Goal: Browse casually: Explore the website without a specific task or goal

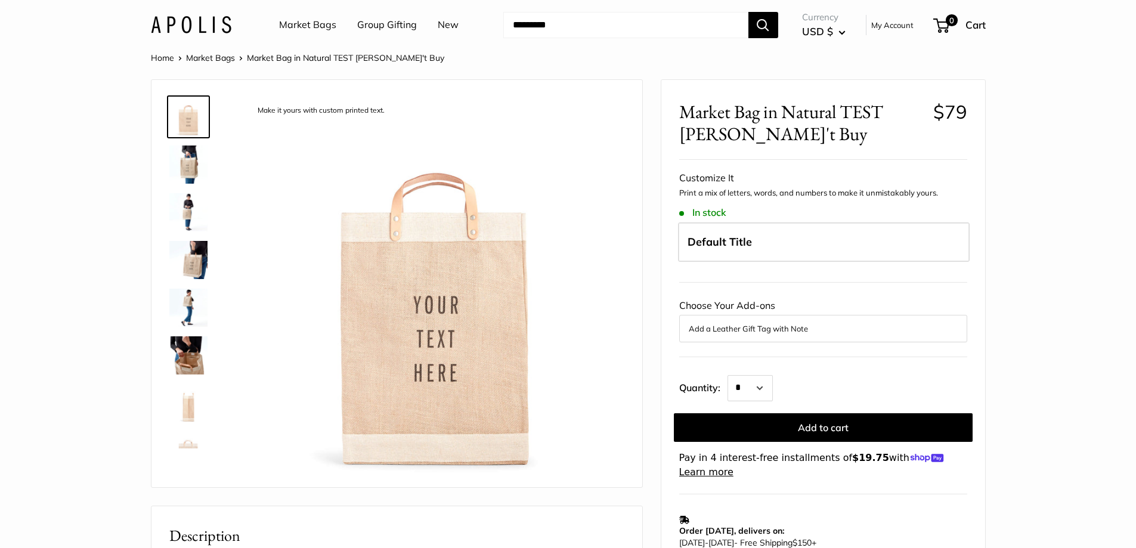
click at [195, 404] on img at bounding box center [188, 403] width 38 height 38
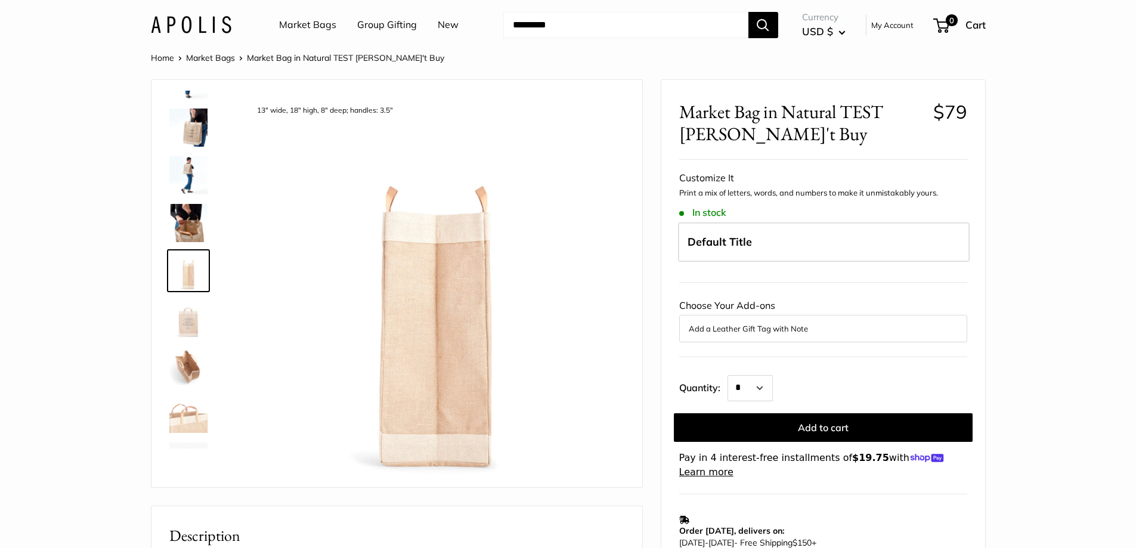
click at [190, 370] on img at bounding box center [188, 366] width 38 height 38
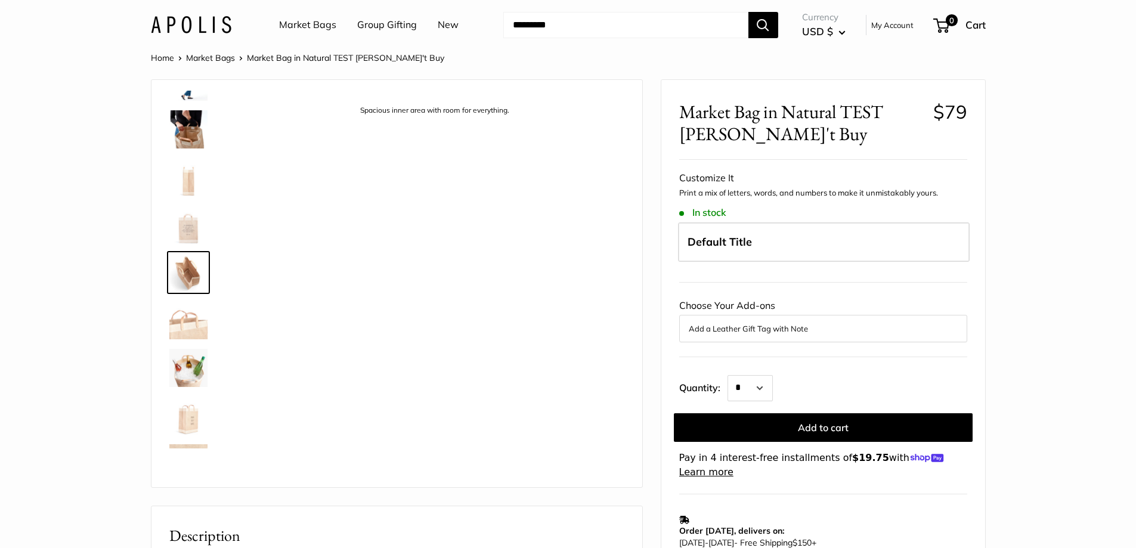
scroll to position [228, 0]
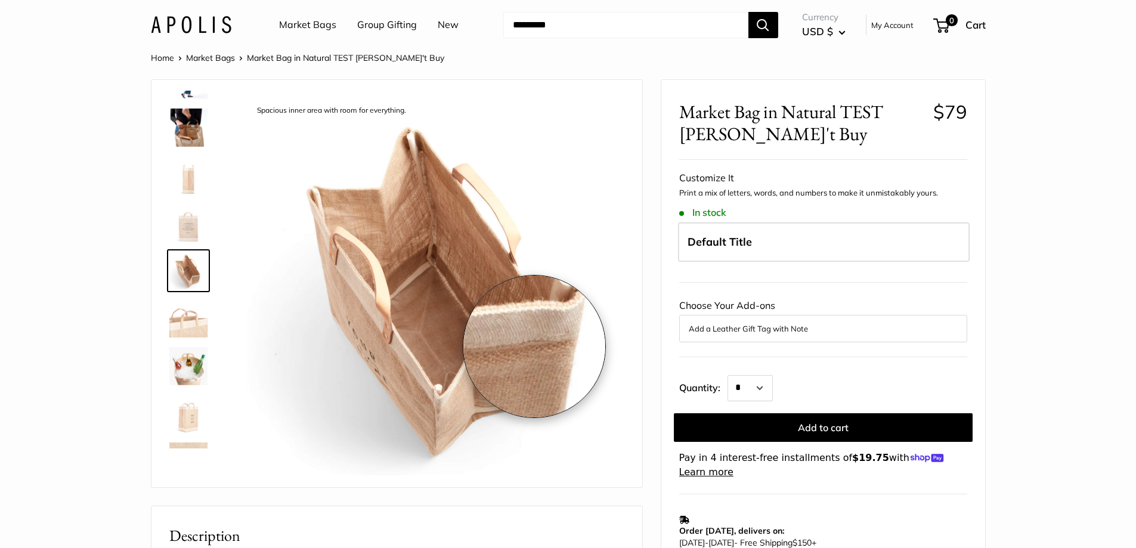
click at [534, 347] on img at bounding box center [435, 287] width 378 height 378
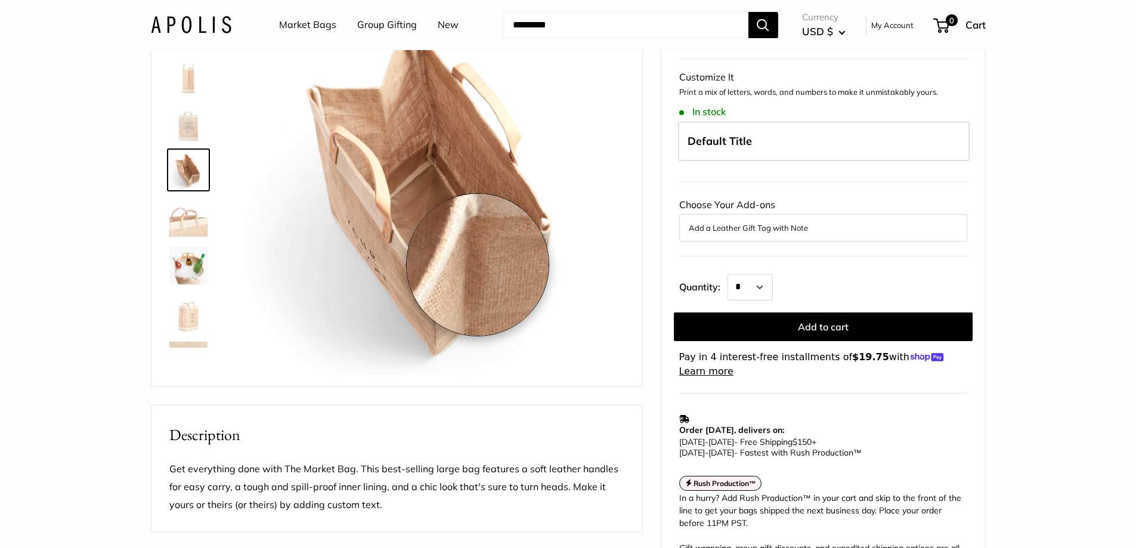
click at [478, 265] on img at bounding box center [435, 186] width 378 height 378
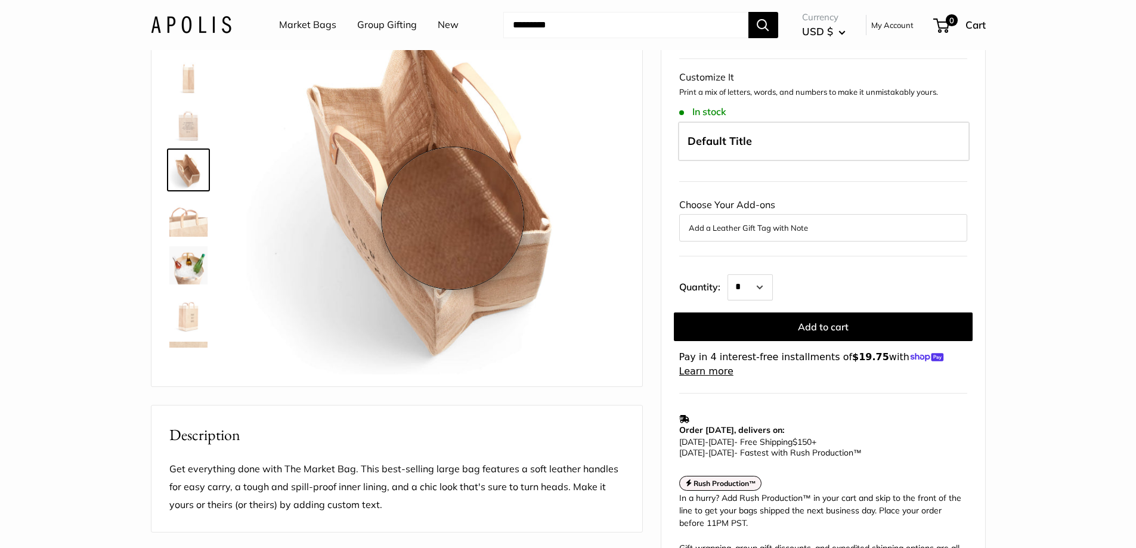
click at [453, 218] on img at bounding box center [435, 186] width 378 height 378
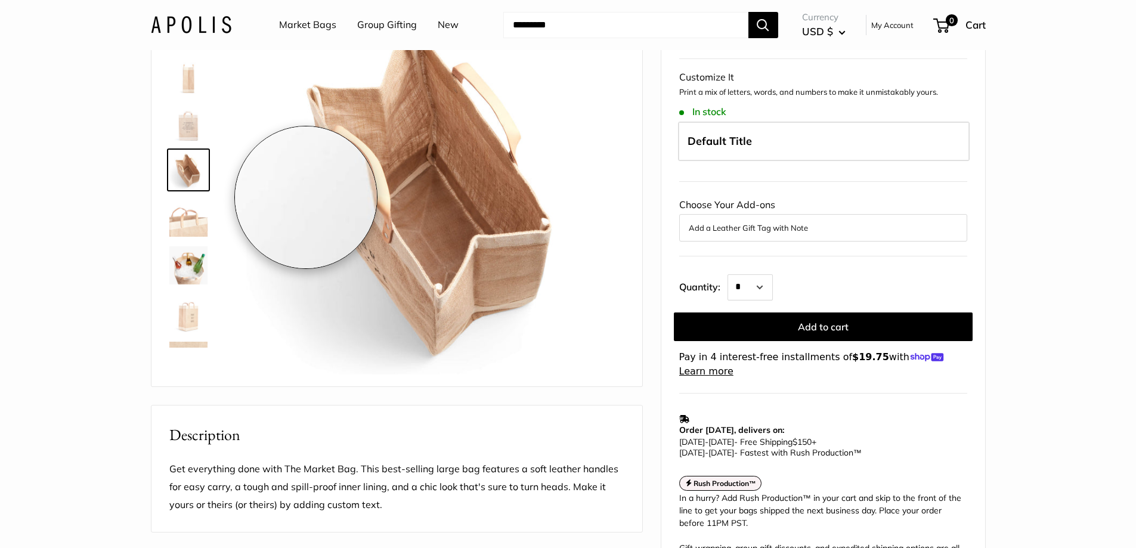
scroll to position [0, 0]
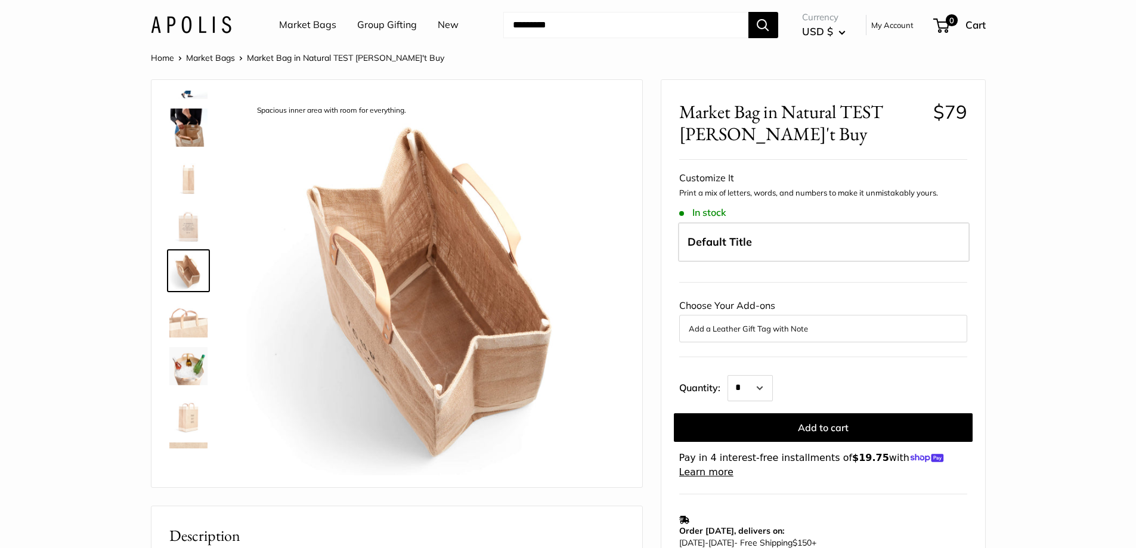
click at [174, 111] on img at bounding box center [188, 128] width 38 height 38
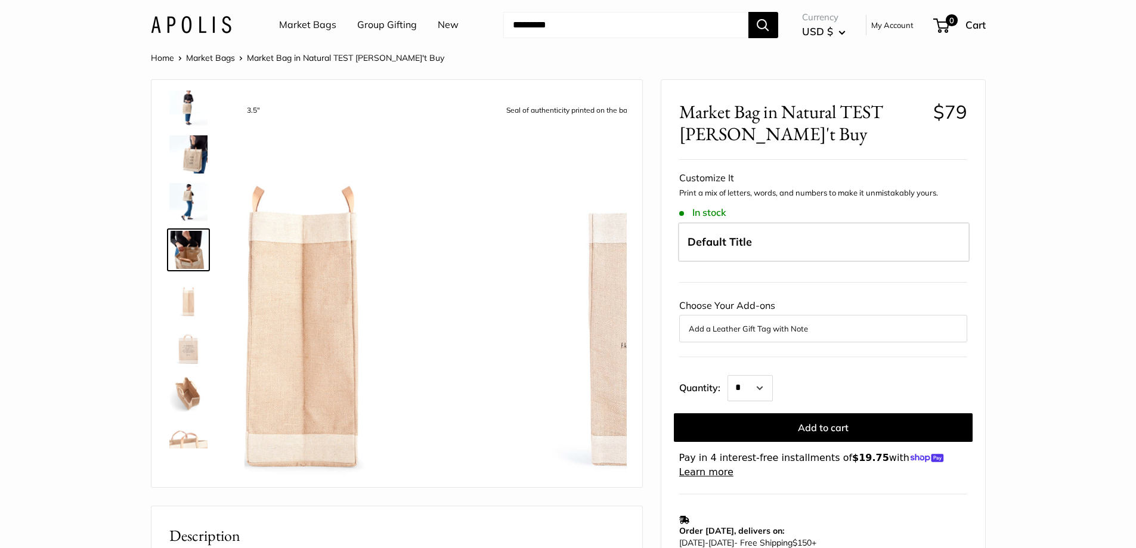
scroll to position [85, 0]
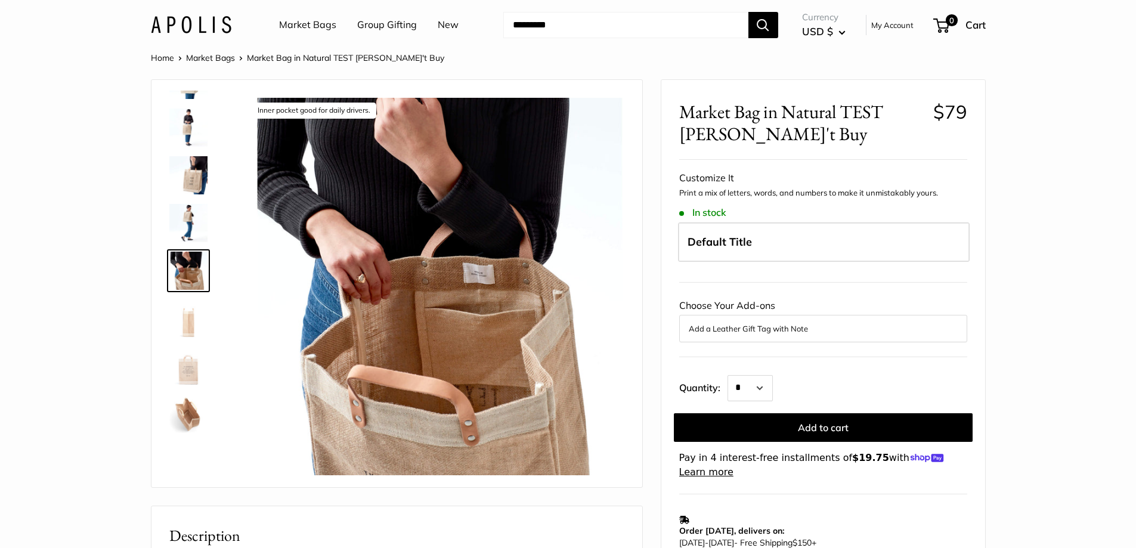
click at [188, 323] on img at bounding box center [188, 318] width 38 height 38
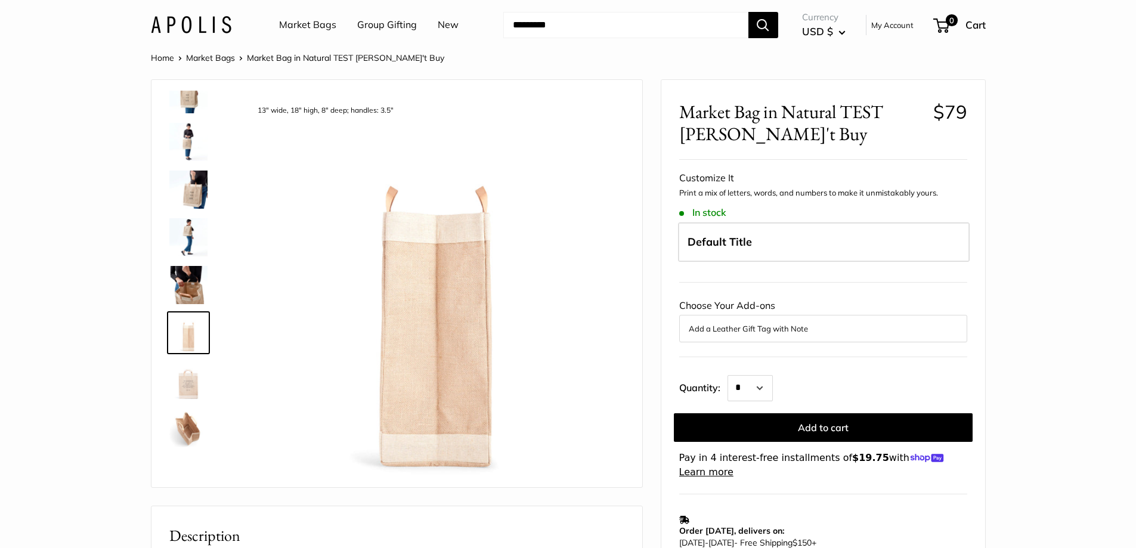
scroll to position [0, 0]
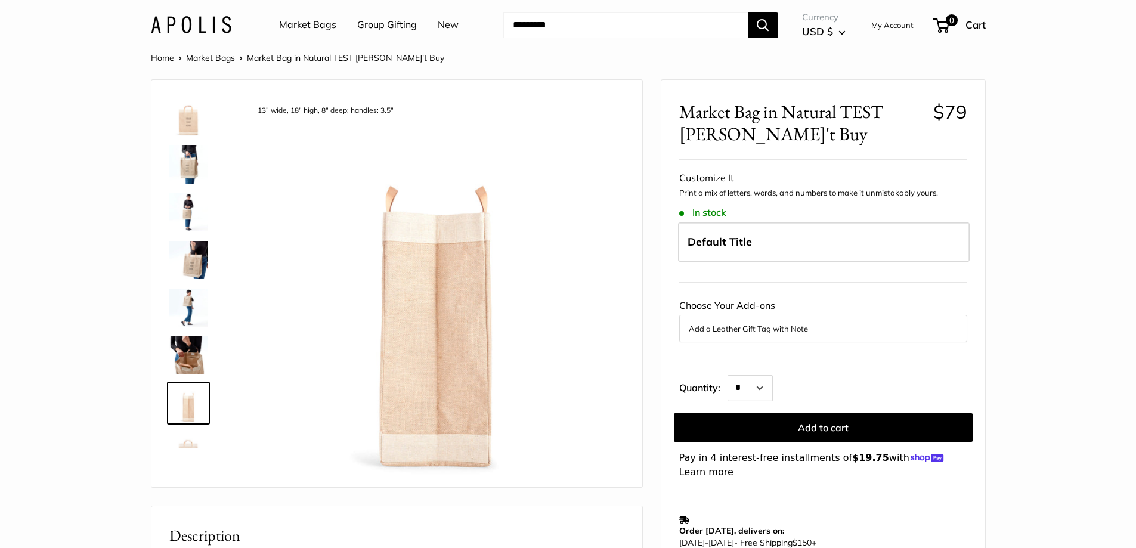
click at [190, 109] on img at bounding box center [188, 117] width 38 height 38
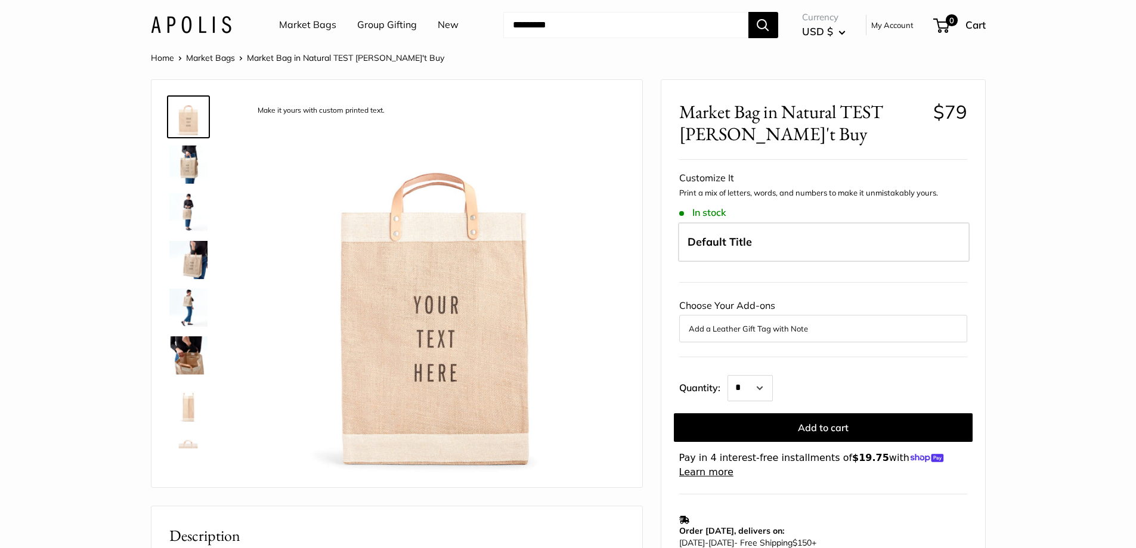
click at [187, 437] on img at bounding box center [188, 451] width 38 height 38
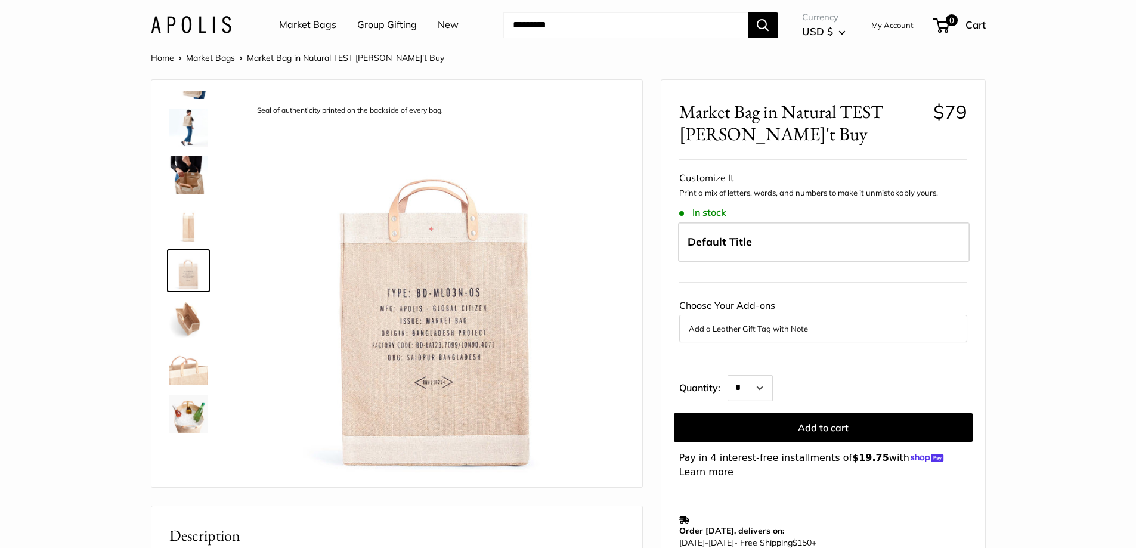
click at [181, 419] on img at bounding box center [188, 414] width 38 height 38
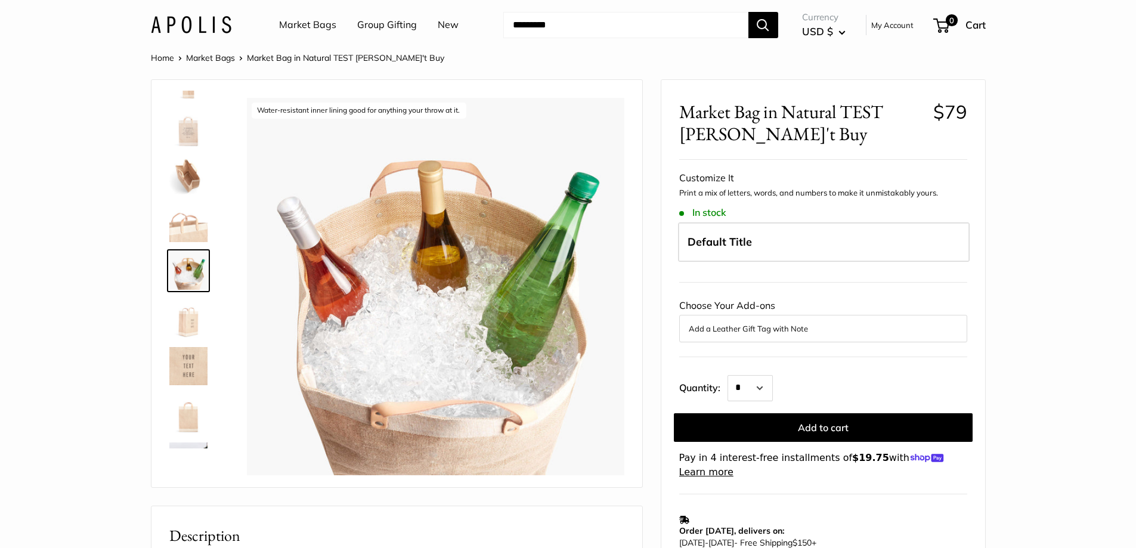
click at [181, 419] on img at bounding box center [188, 414] width 38 height 38
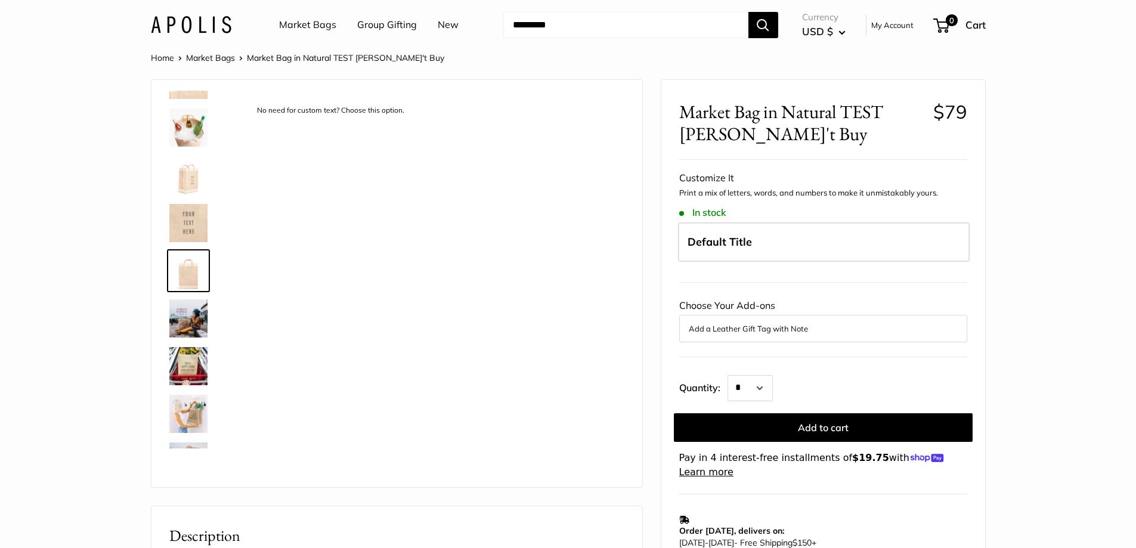
click at [188, 365] on img at bounding box center [188, 366] width 38 height 38
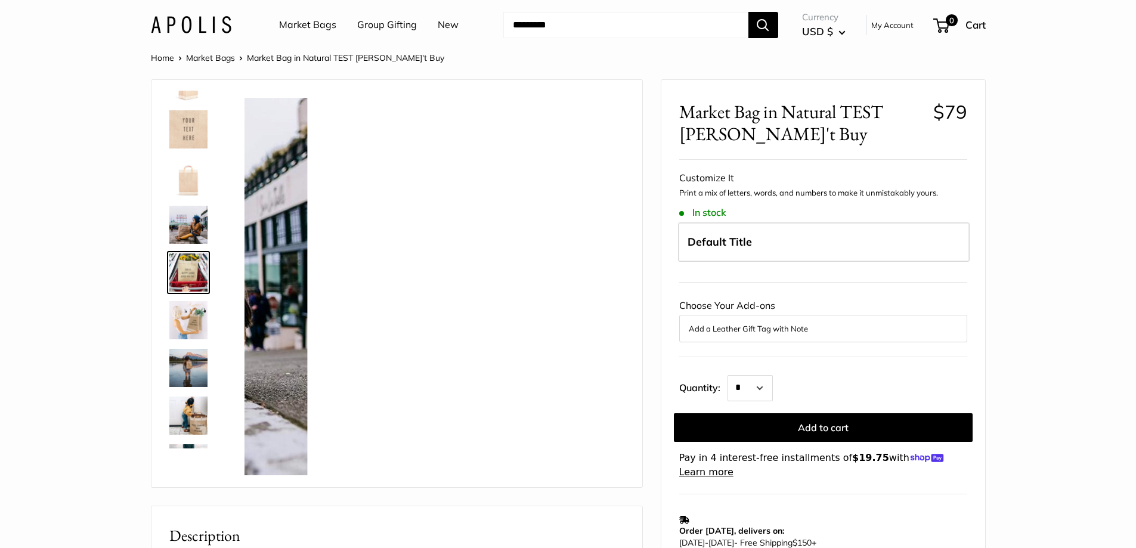
scroll to position [562, 0]
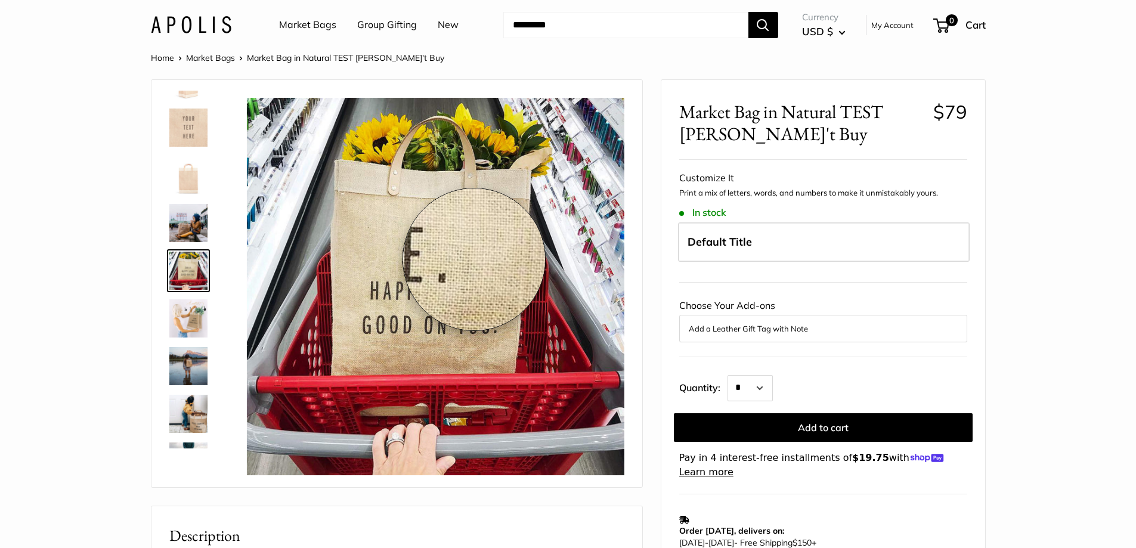
click at [476, 259] on img at bounding box center [435, 287] width 378 height 378
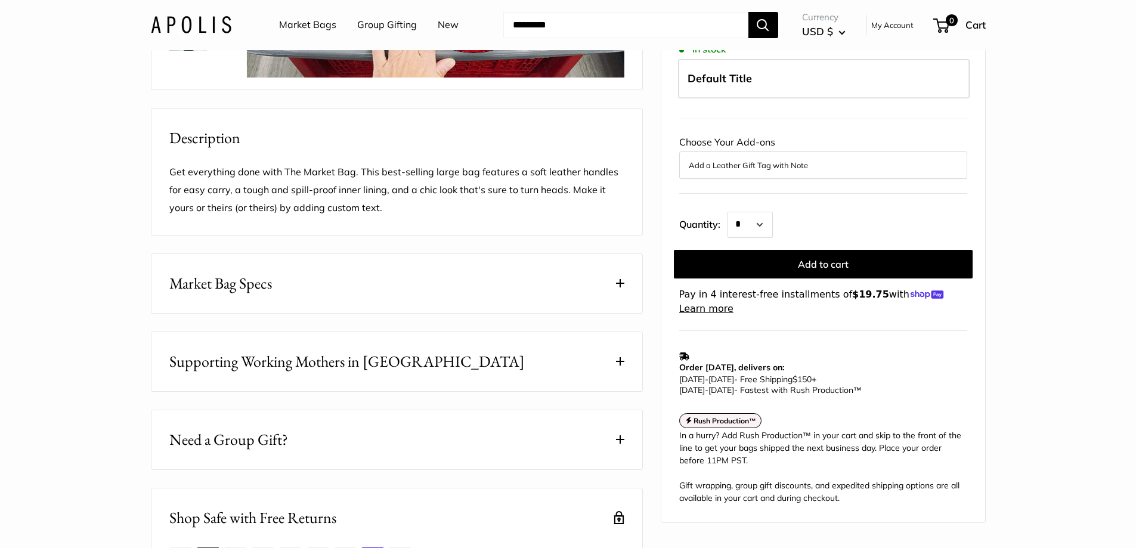
scroll to position [0, 0]
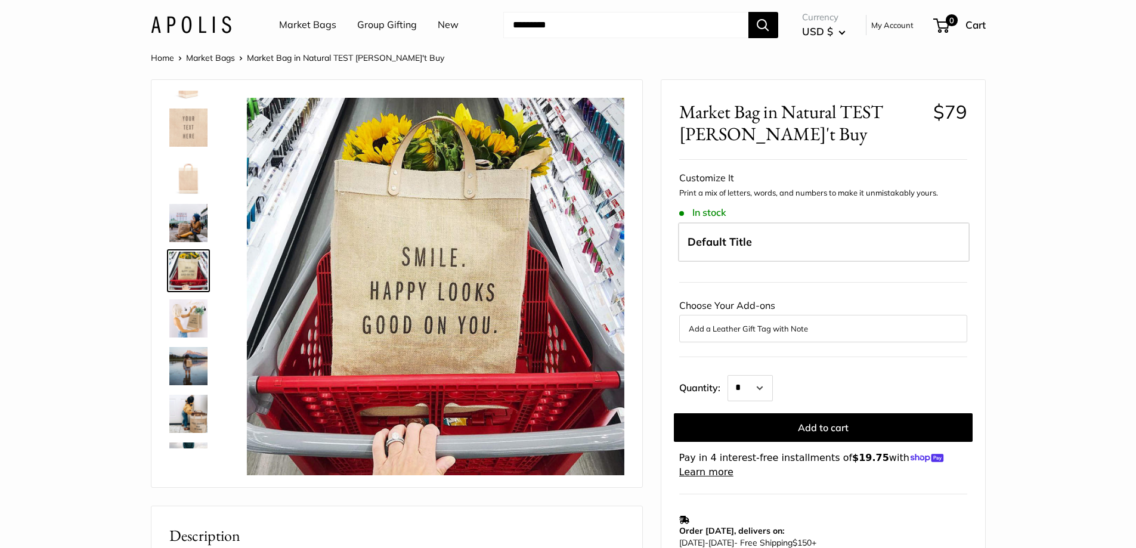
click at [196, 425] on img at bounding box center [188, 414] width 38 height 38
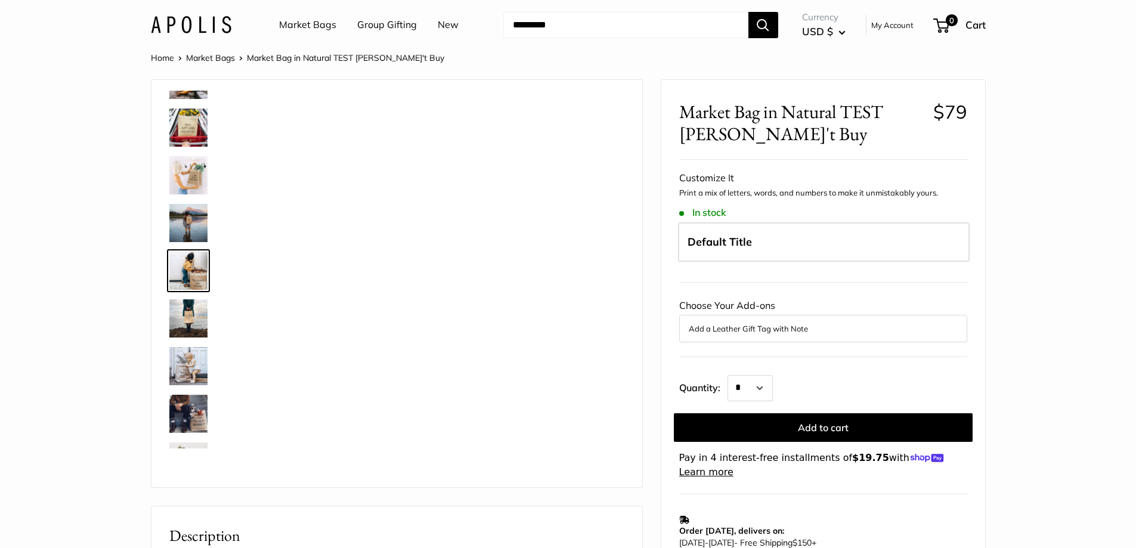
click at [191, 387] on link at bounding box center [188, 366] width 43 height 43
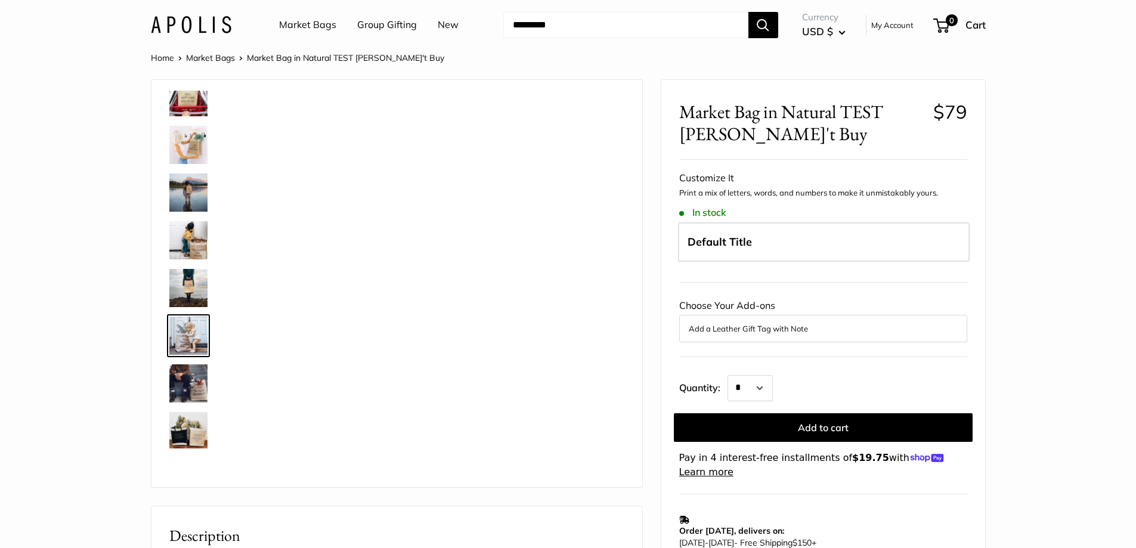
scroll to position [744, 0]
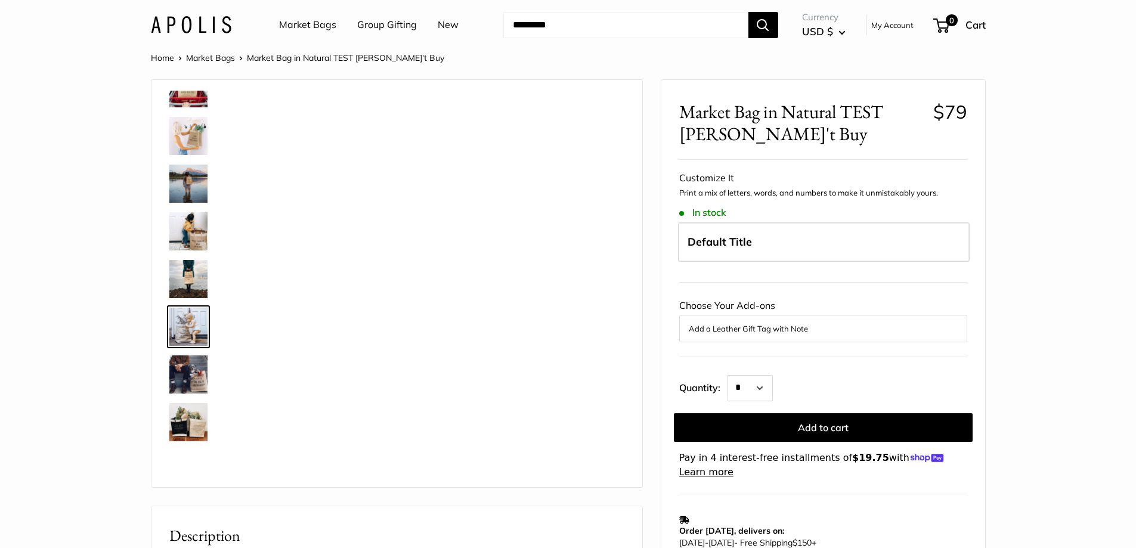
click at [168, 372] on link at bounding box center [188, 374] width 43 height 43
click at [193, 428] on img at bounding box center [188, 422] width 38 height 38
click at [191, 383] on img at bounding box center [188, 375] width 38 height 38
click at [190, 417] on img at bounding box center [188, 422] width 38 height 38
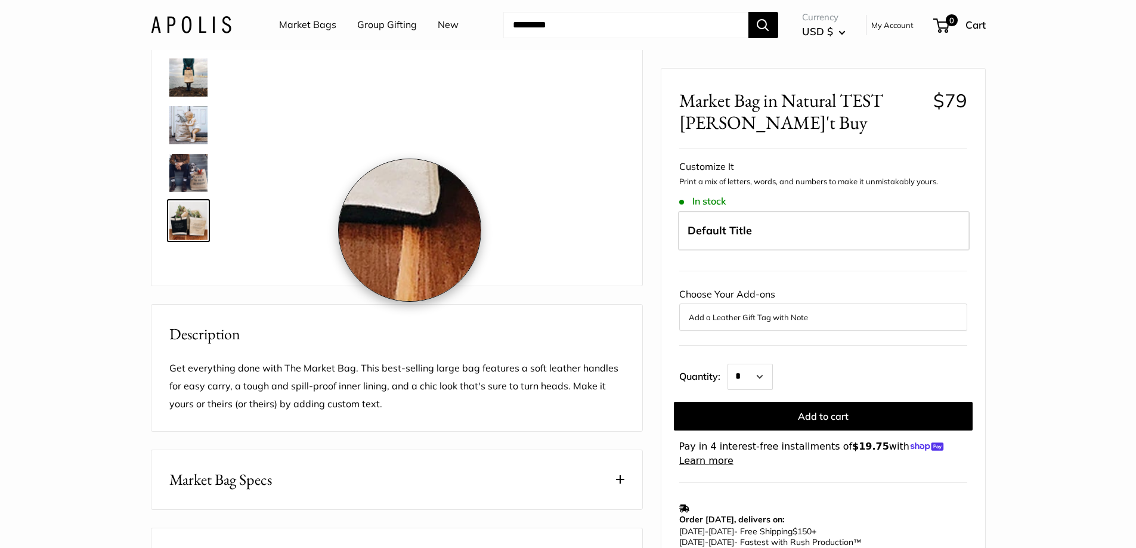
scroll to position [0, 0]
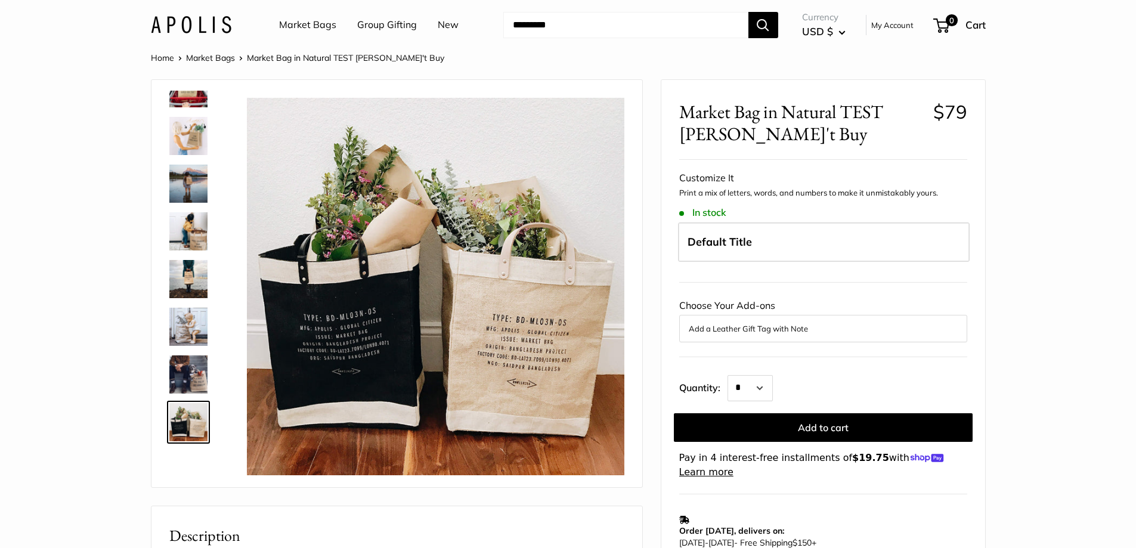
click at [189, 184] on img at bounding box center [188, 184] width 38 height 38
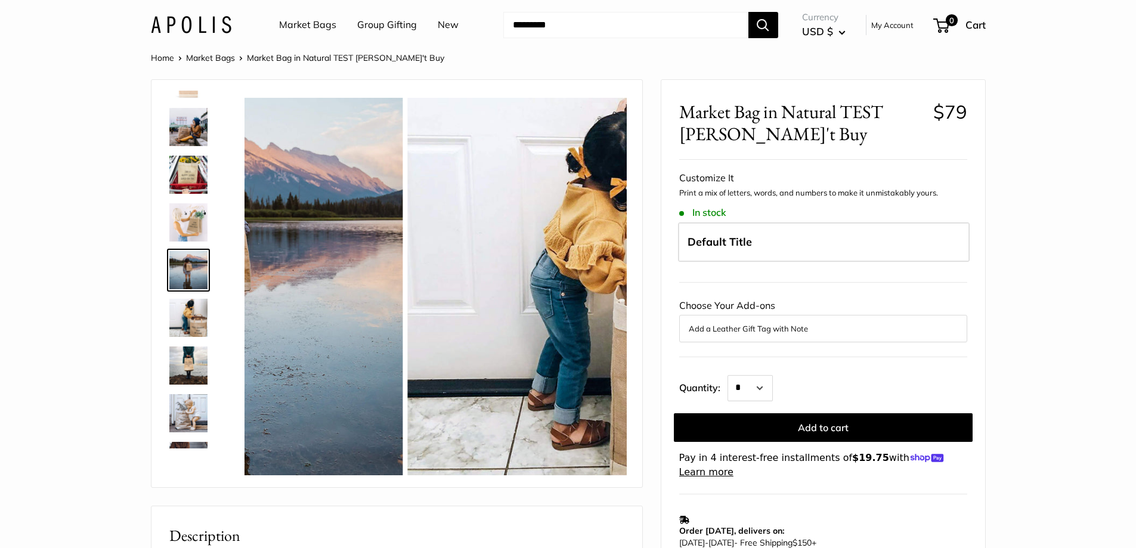
scroll to position [657, 0]
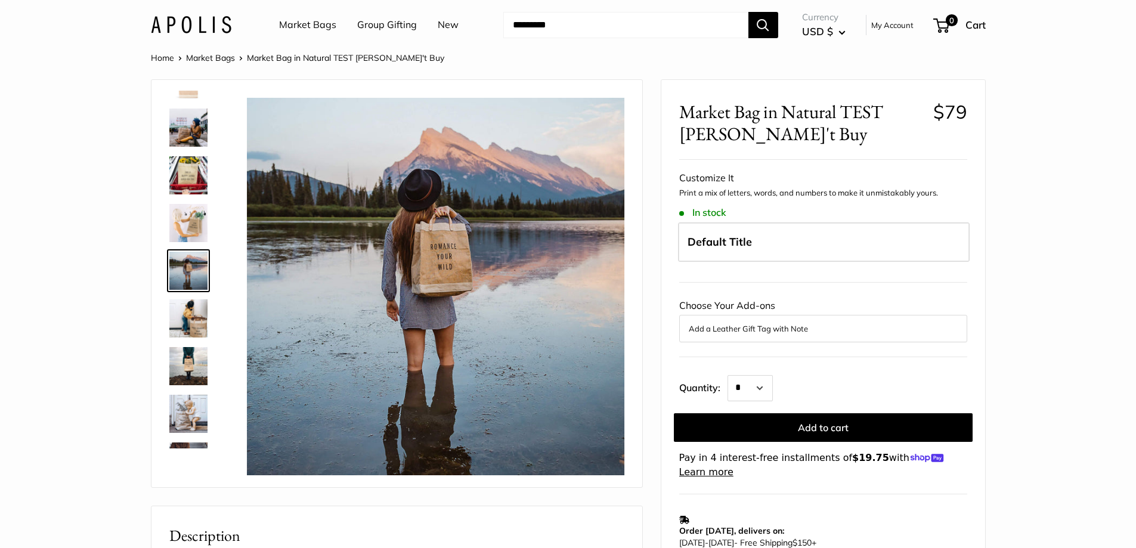
click at [184, 408] on img at bounding box center [188, 414] width 38 height 38
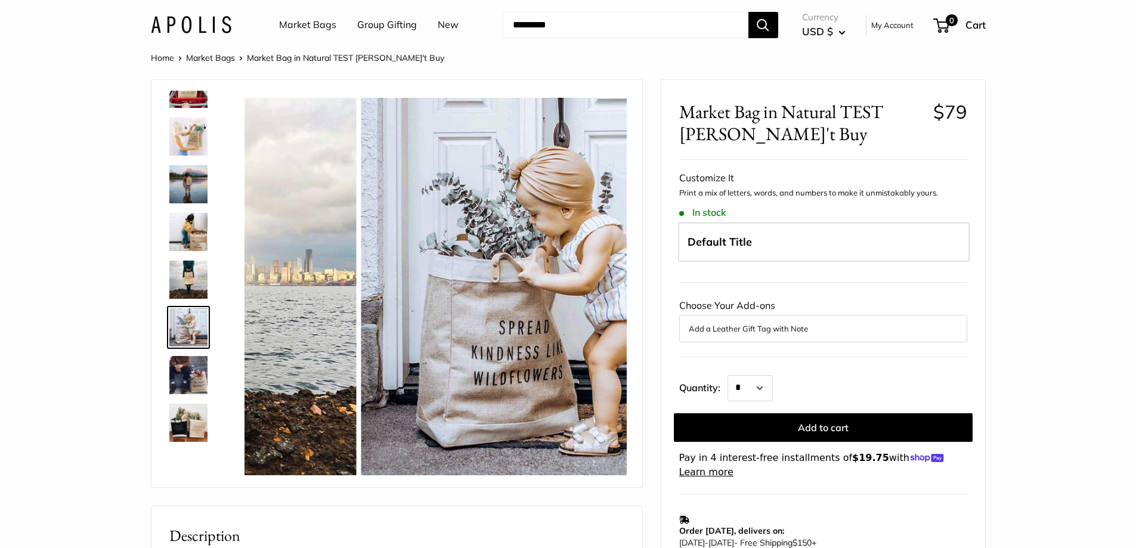
scroll to position [744, 0]
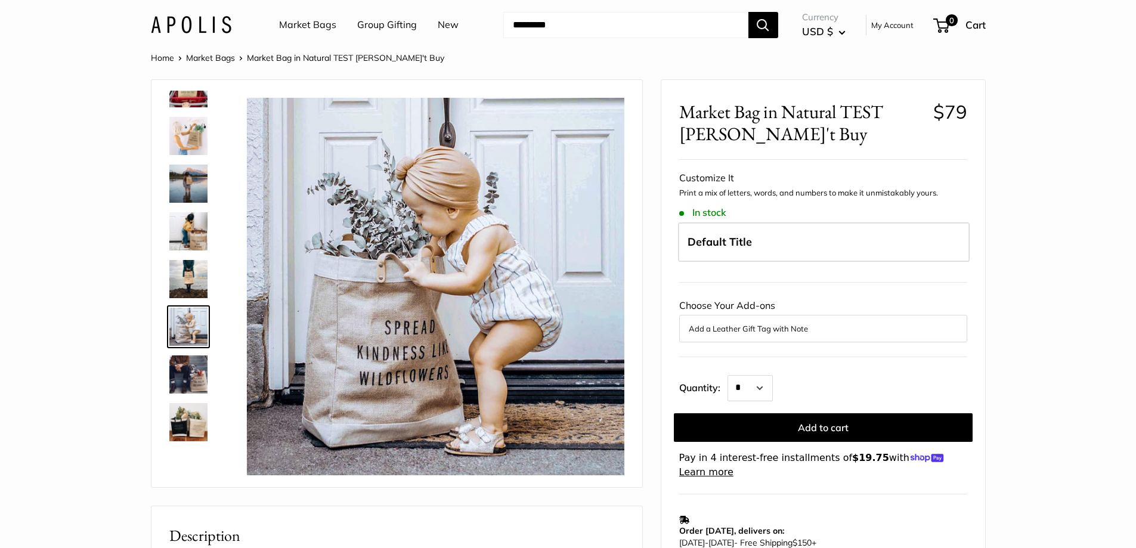
click at [203, 427] on img at bounding box center [188, 422] width 38 height 38
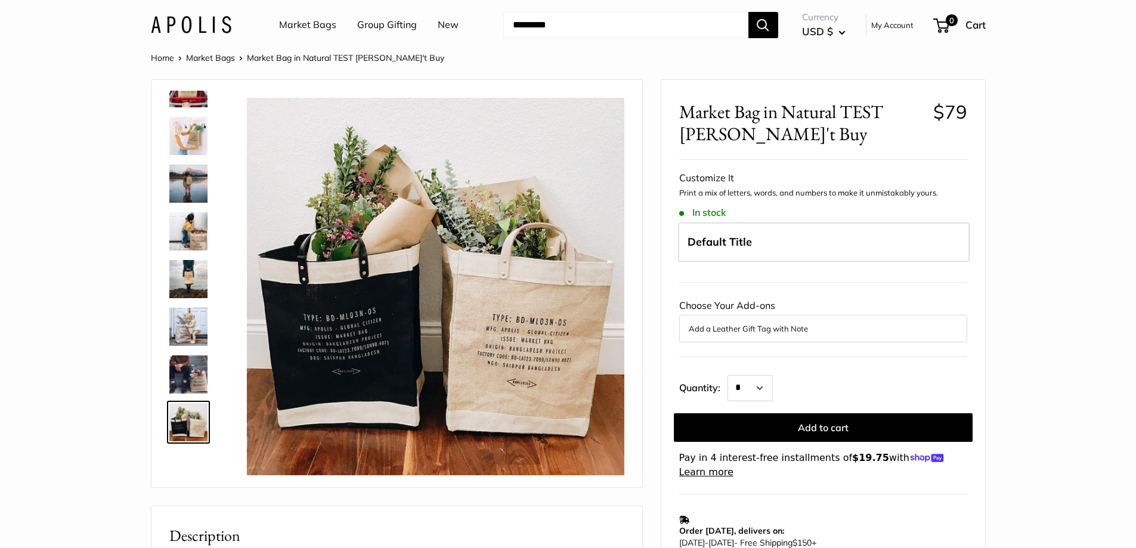
click at [196, 368] on img at bounding box center [188, 375] width 38 height 38
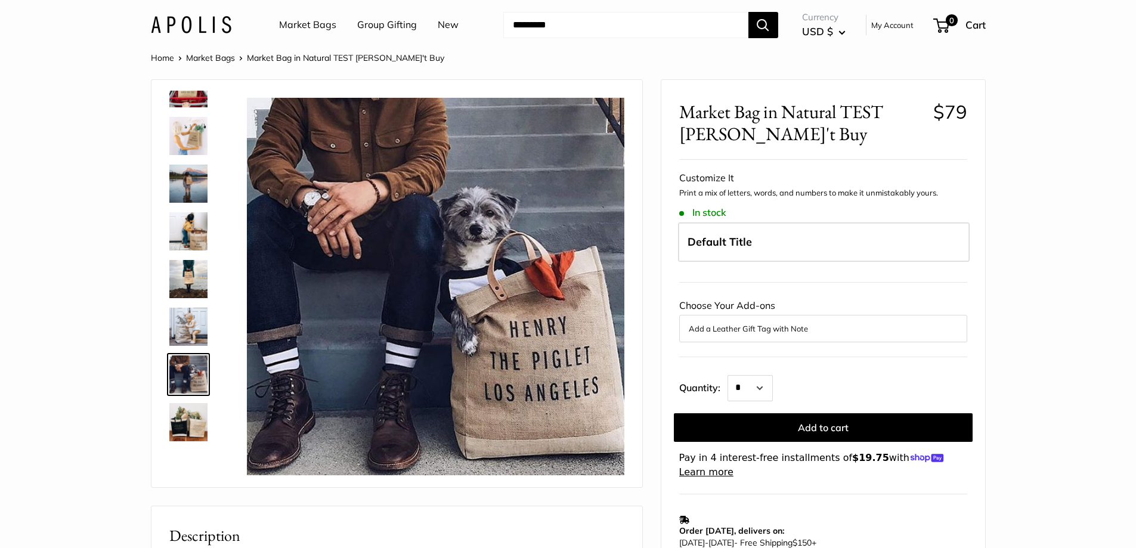
click at [191, 112] on div at bounding box center [193, 270] width 57 height 358
click at [186, 96] on img at bounding box center [188, 88] width 38 height 38
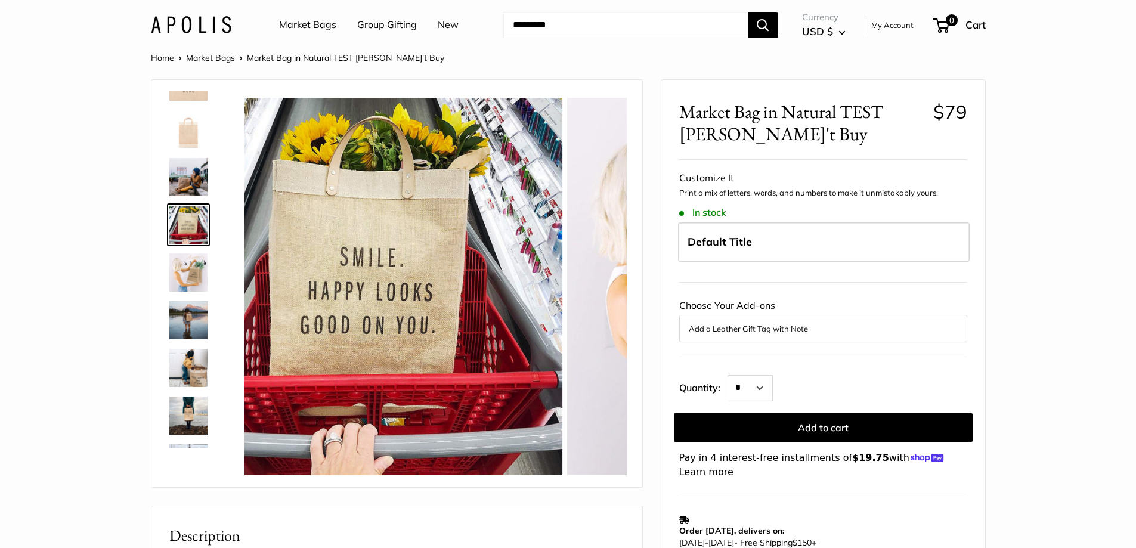
scroll to position [562, 0]
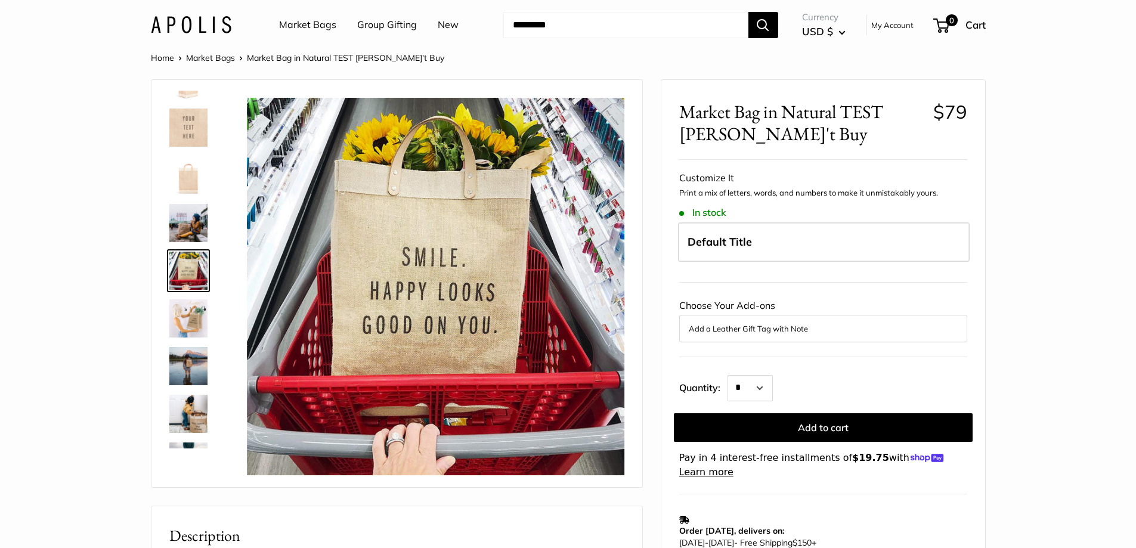
click at [194, 116] on img at bounding box center [188, 128] width 38 height 38
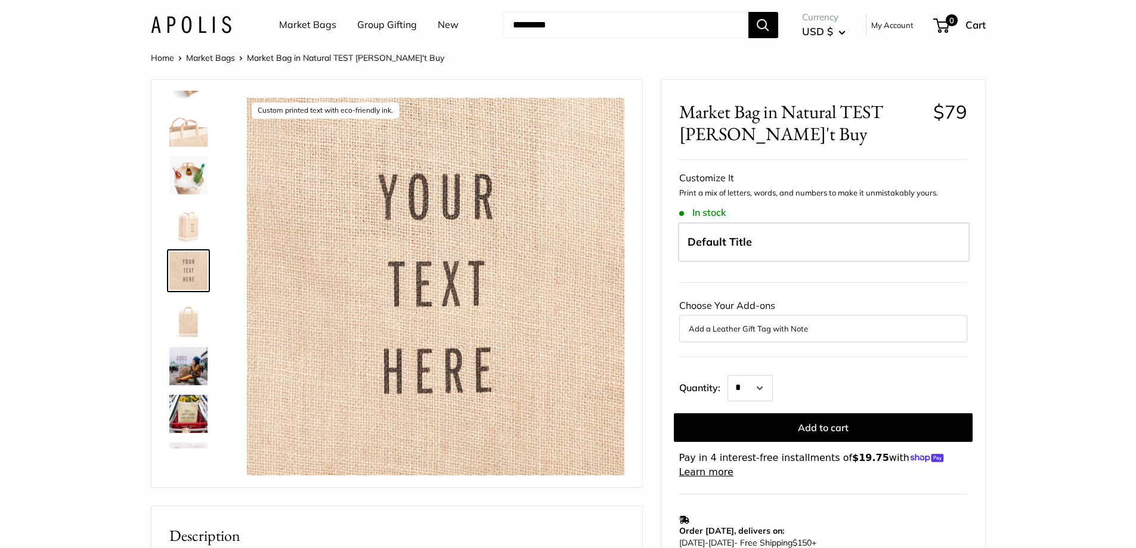
click at [184, 173] on img at bounding box center [188, 175] width 38 height 38
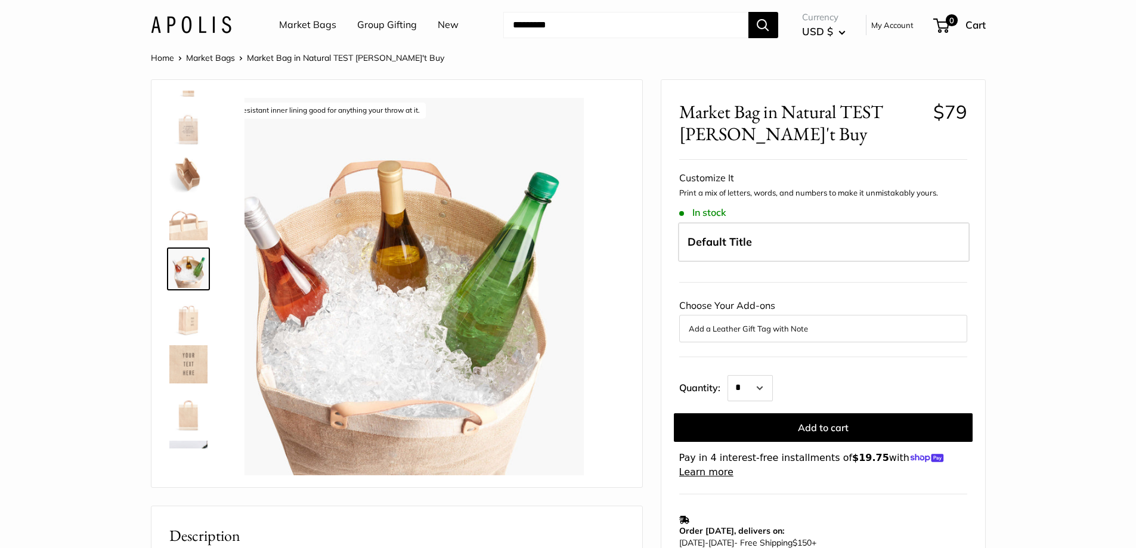
scroll to position [323, 0]
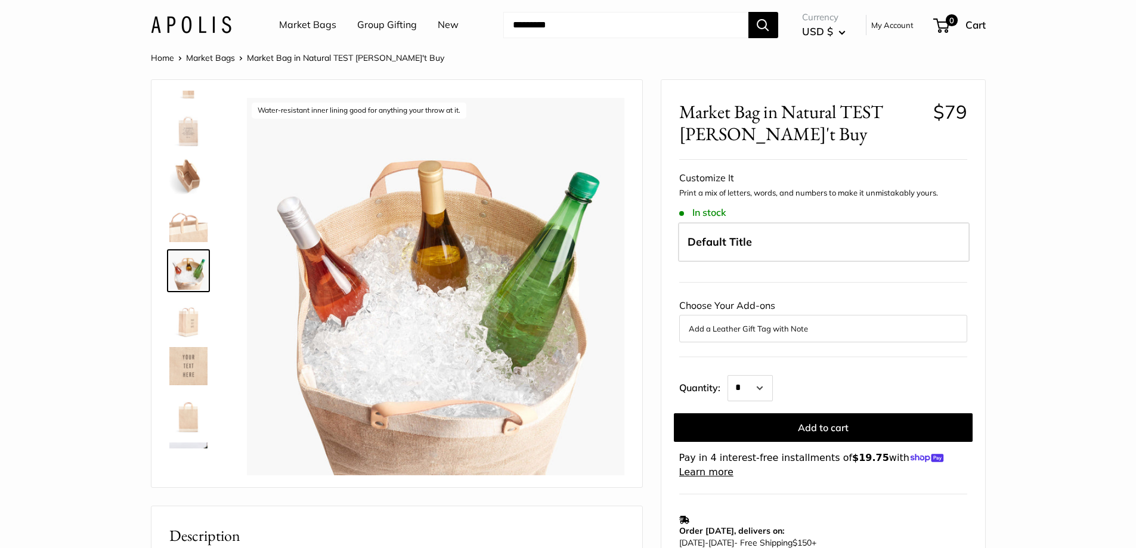
click at [193, 236] on img at bounding box center [188, 223] width 38 height 38
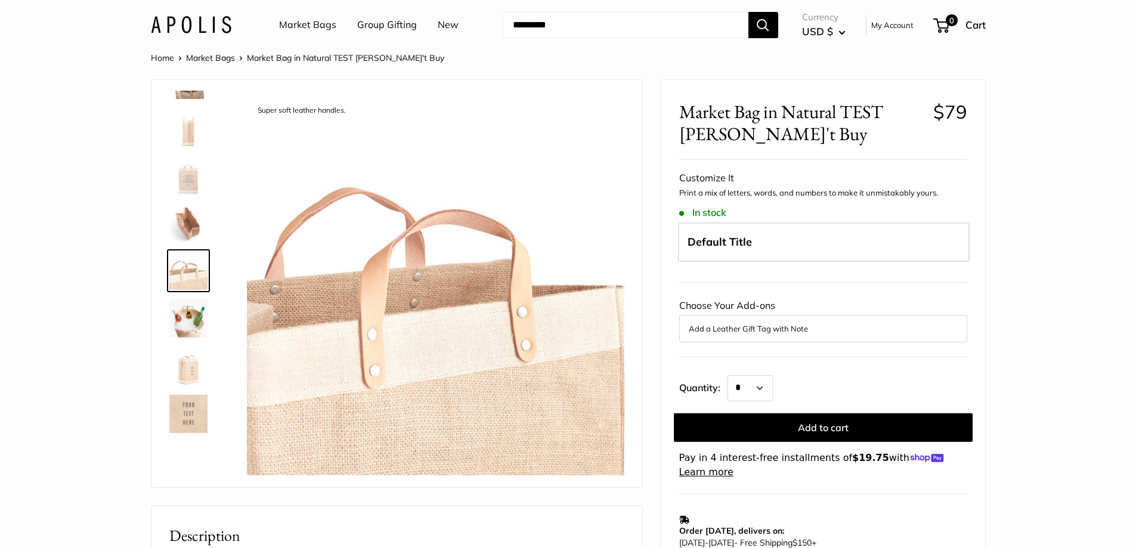
click at [182, 189] on img at bounding box center [188, 175] width 38 height 38
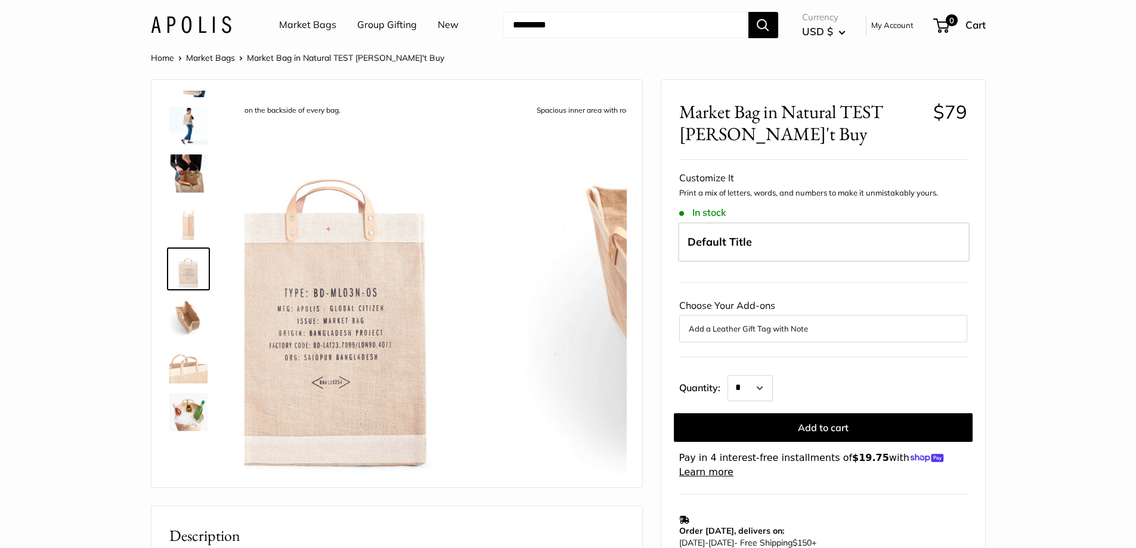
scroll to position [180, 0]
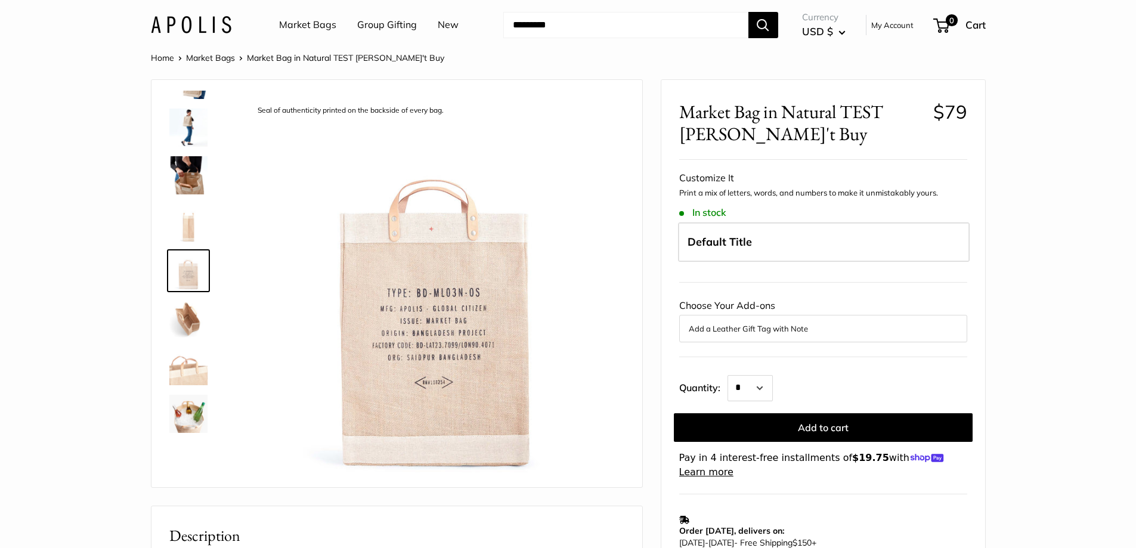
click at [184, 178] on img at bounding box center [188, 175] width 38 height 38
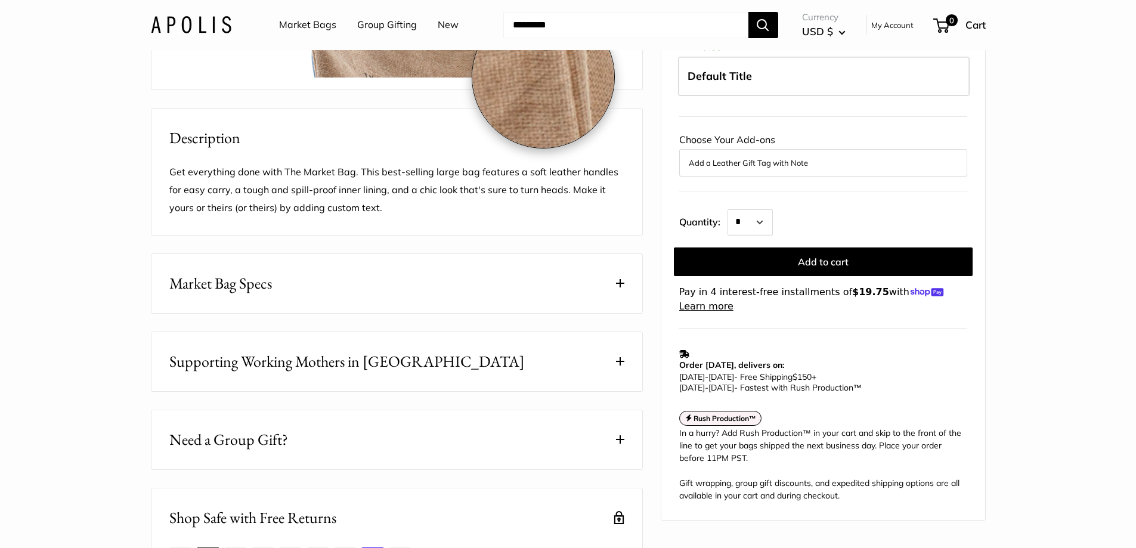
scroll to position [0, 0]
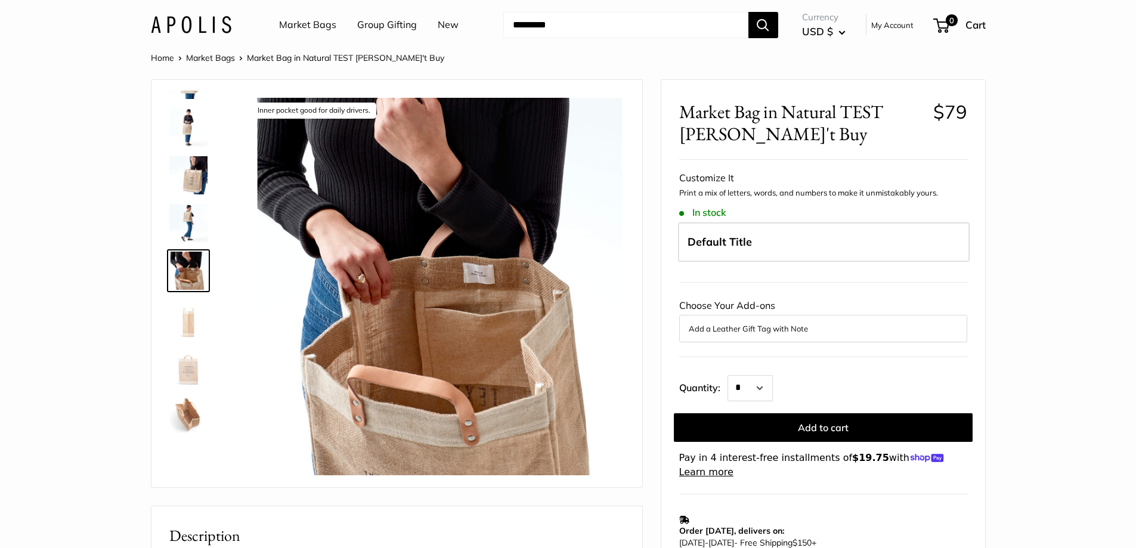
click at [835, 333] on button "Add a Leather Gift Tag with Note" at bounding box center [823, 329] width 269 height 14
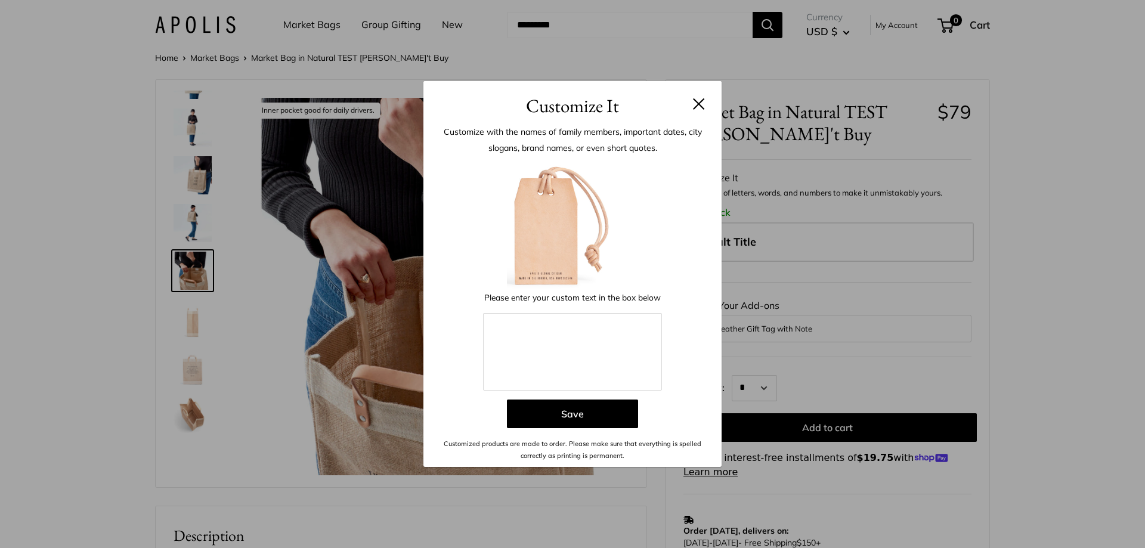
click at [692, 101] on h3 "Customize It" at bounding box center [572, 106] width 262 height 28
click at [699, 99] on button at bounding box center [699, 104] width 12 height 12
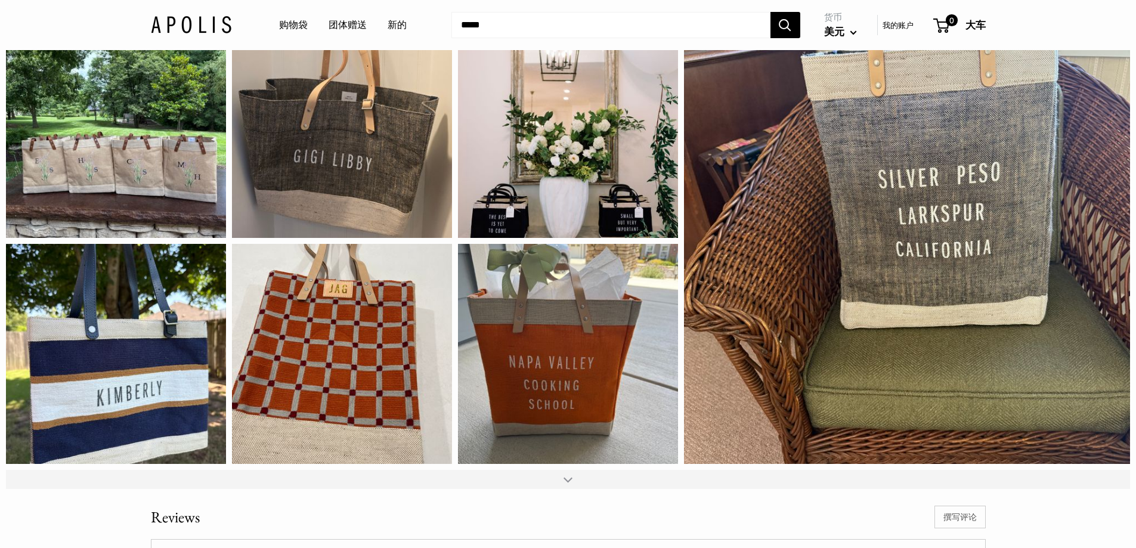
scroll to position [1591, 0]
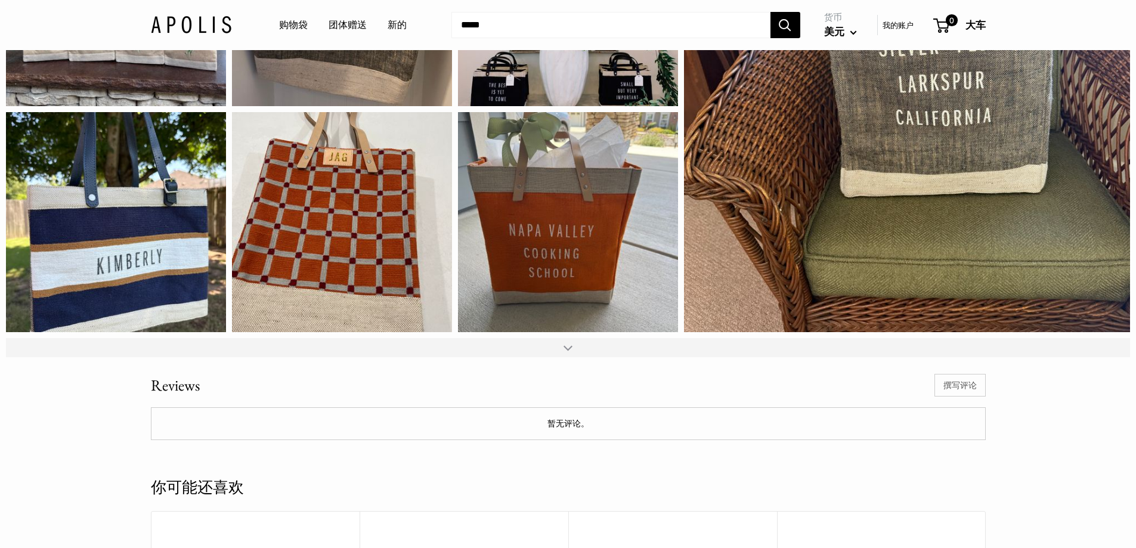
click at [573, 357] on div at bounding box center [568, 347] width 1124 height 19
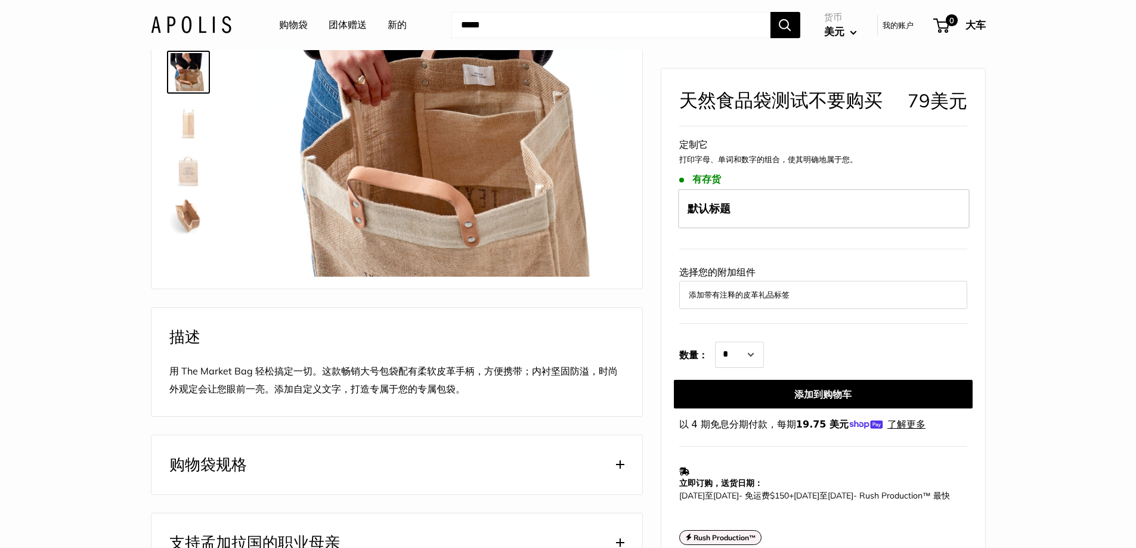
scroll to position [0, 0]
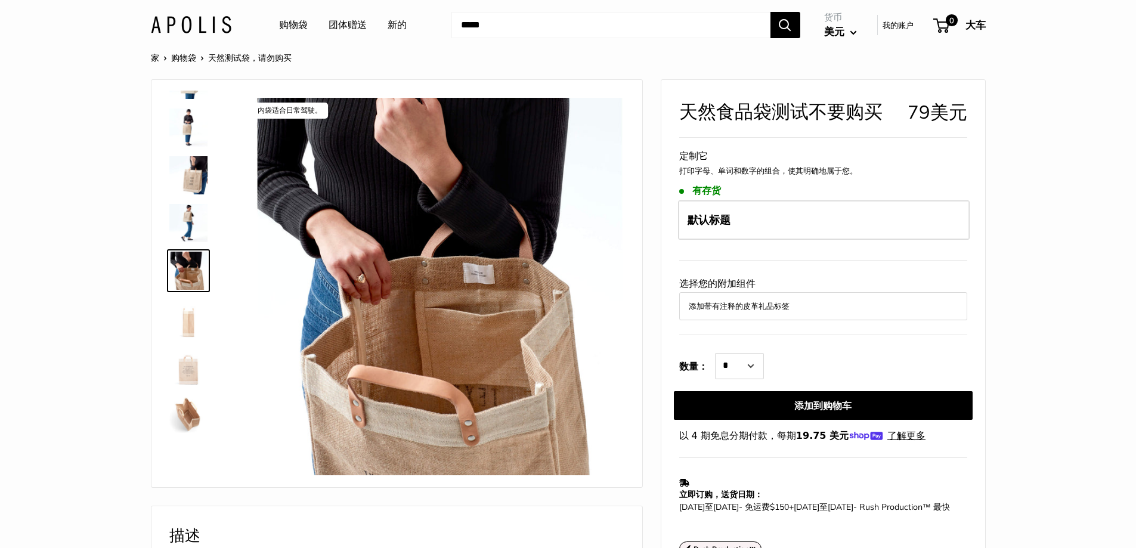
click at [190, 326] on img at bounding box center [188, 318] width 38 height 38
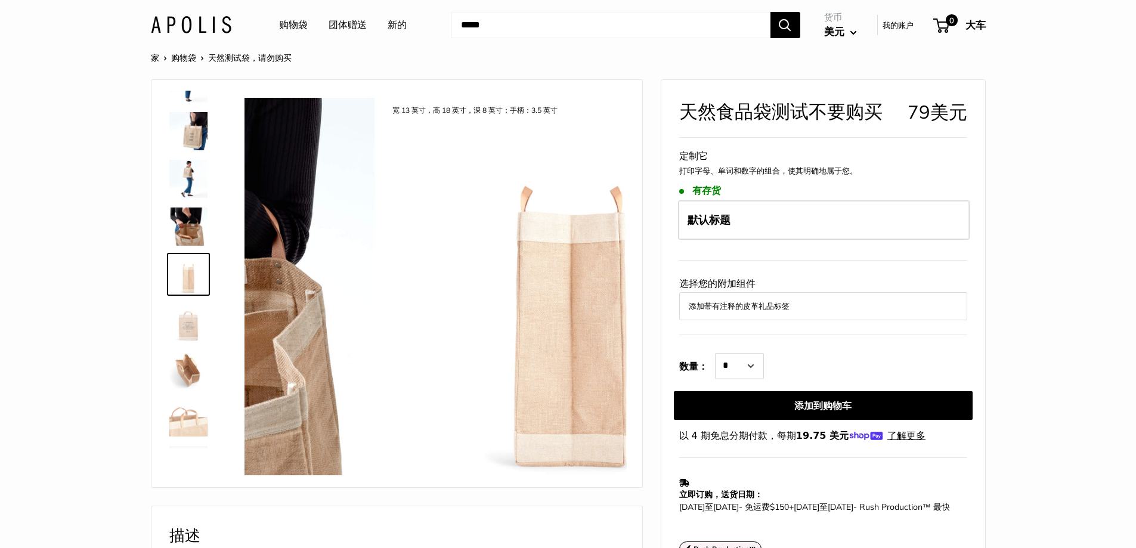
scroll to position [132, 0]
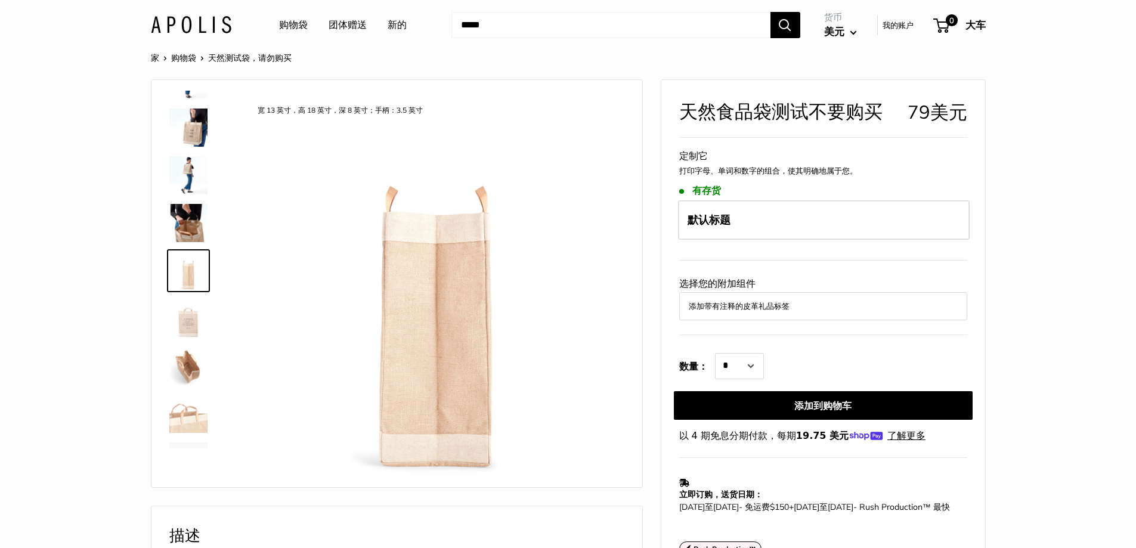
click at [189, 360] on img at bounding box center [188, 366] width 38 height 38
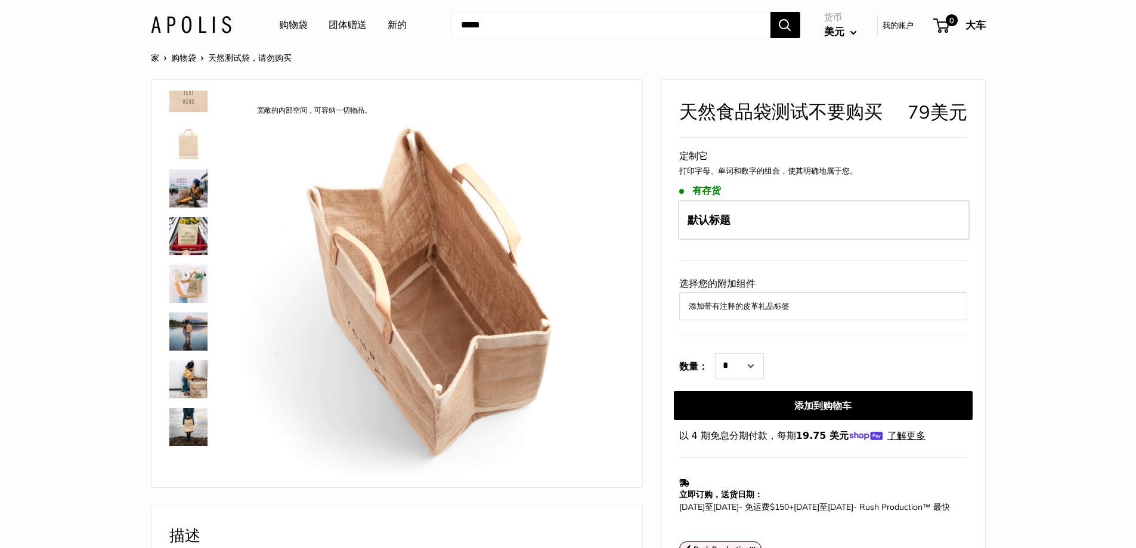
scroll to position [744, 0]
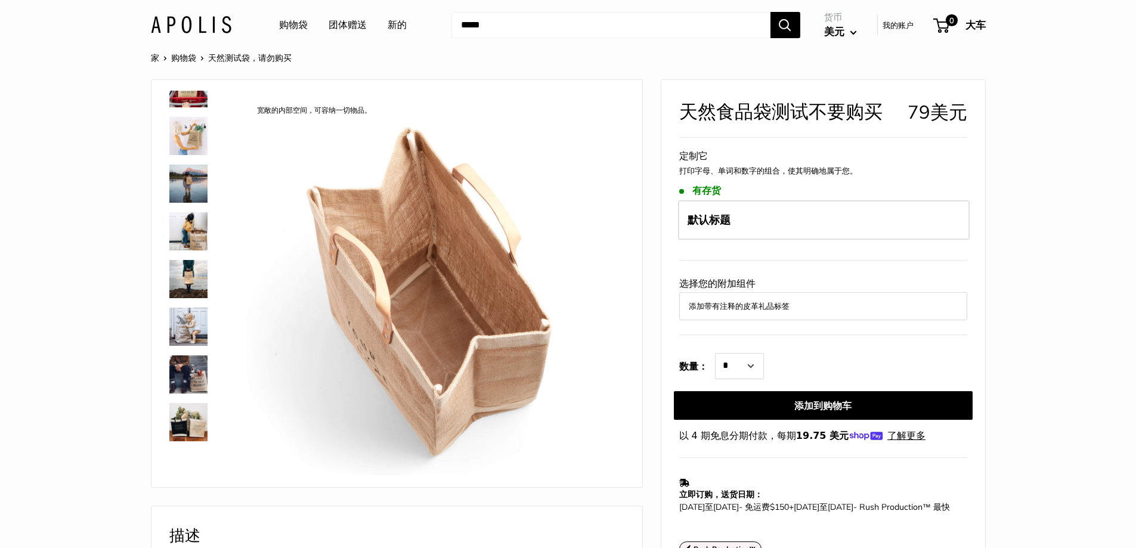
click at [190, 419] on img at bounding box center [188, 422] width 38 height 38
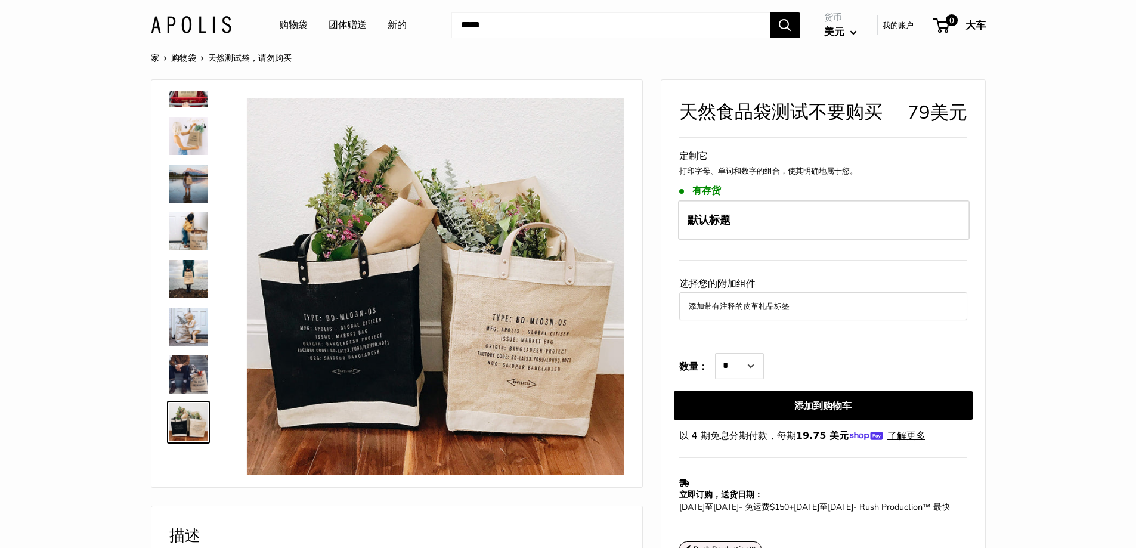
click at [189, 144] on img at bounding box center [188, 136] width 38 height 38
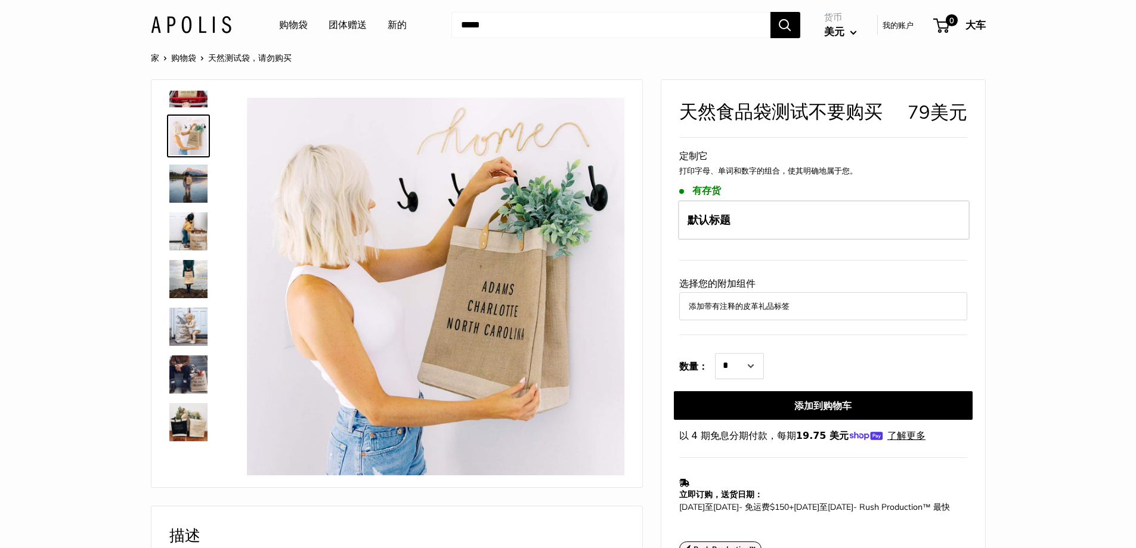
click at [194, 372] on img at bounding box center [188, 375] width 38 height 38
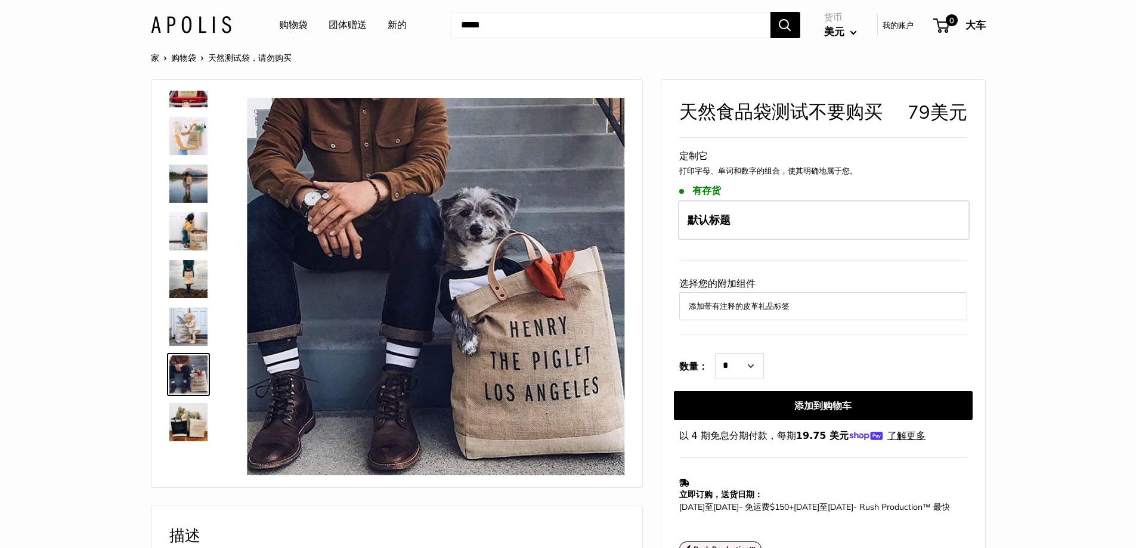
click at [192, 420] on img at bounding box center [188, 422] width 38 height 38
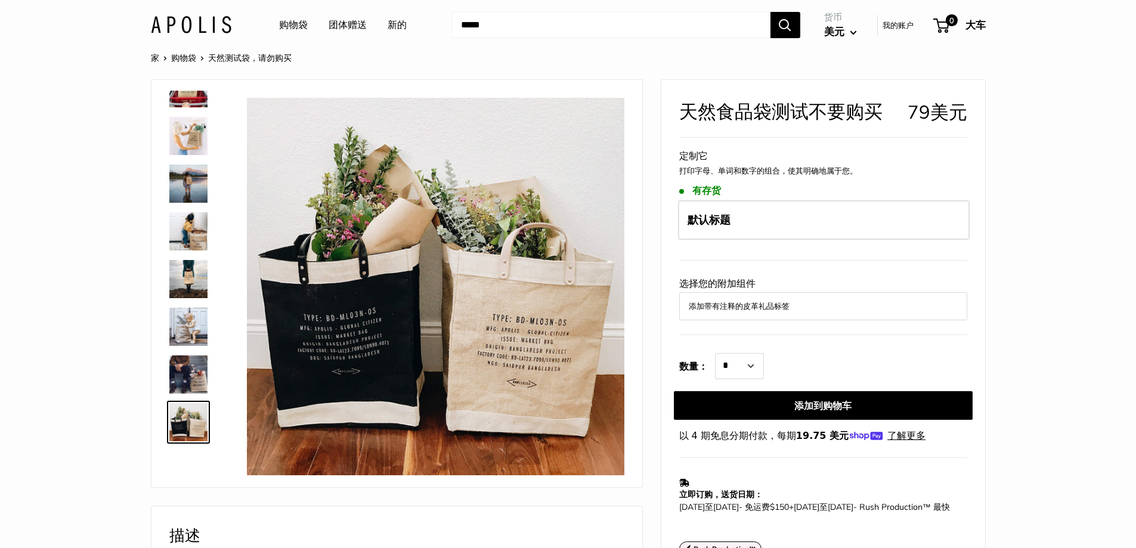
scroll to position [0, 0]
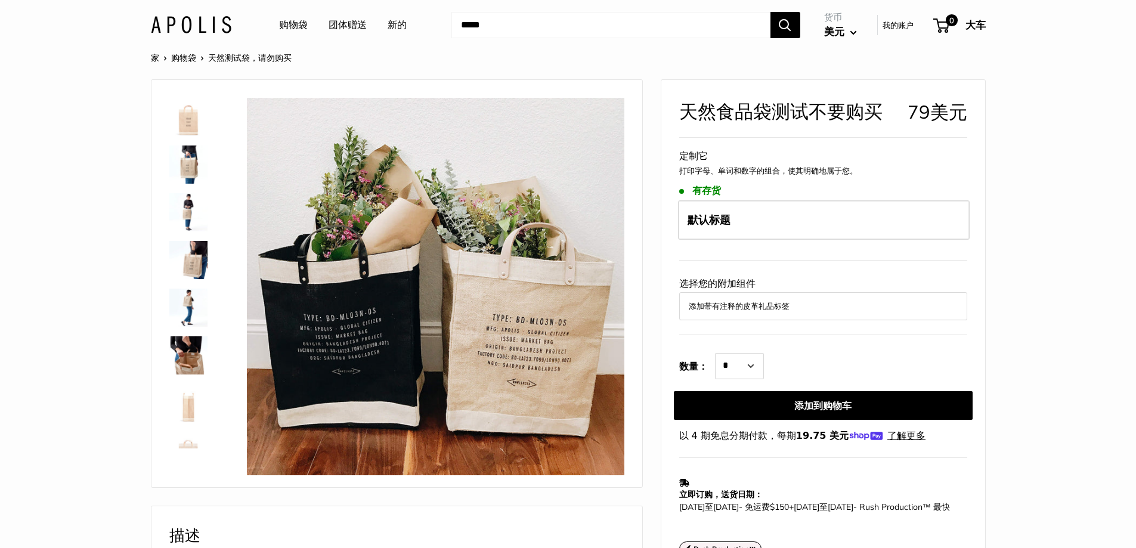
click at [187, 172] on img at bounding box center [188, 165] width 38 height 38
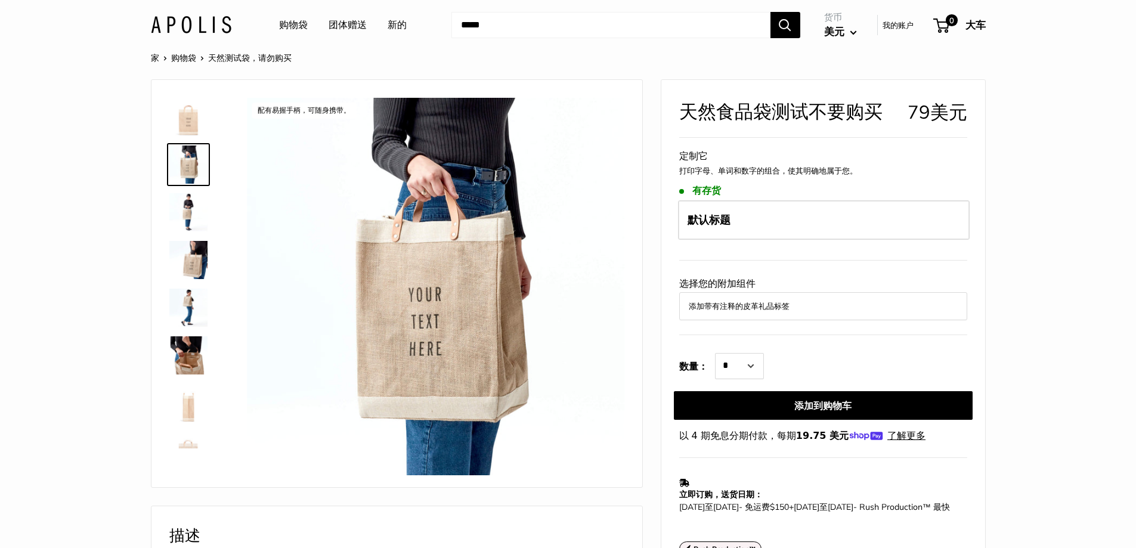
click at [187, 238] on div at bounding box center [193, 270] width 57 height 358
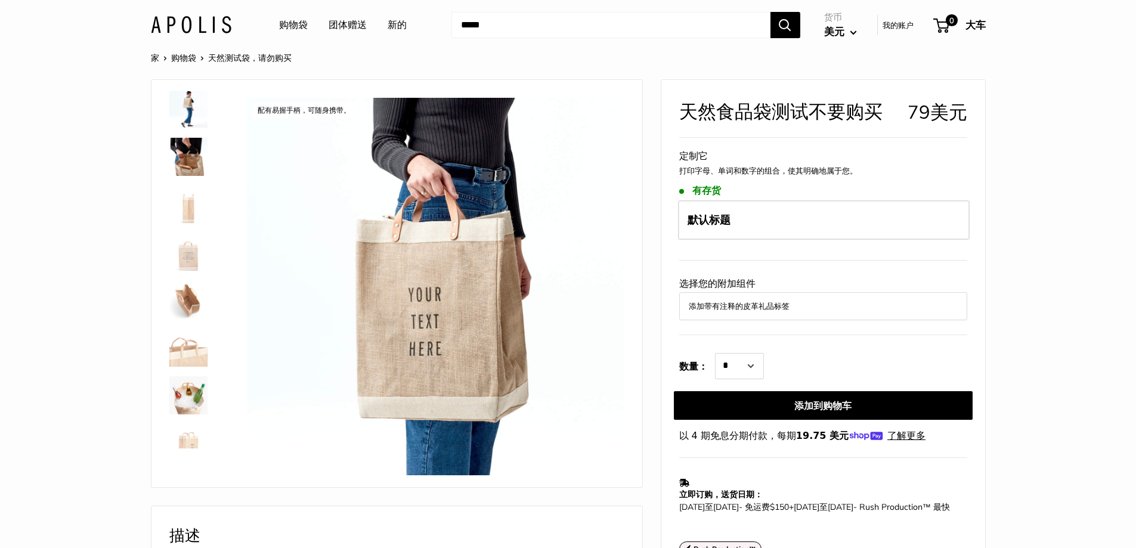
click at [201, 262] on img at bounding box center [188, 252] width 38 height 38
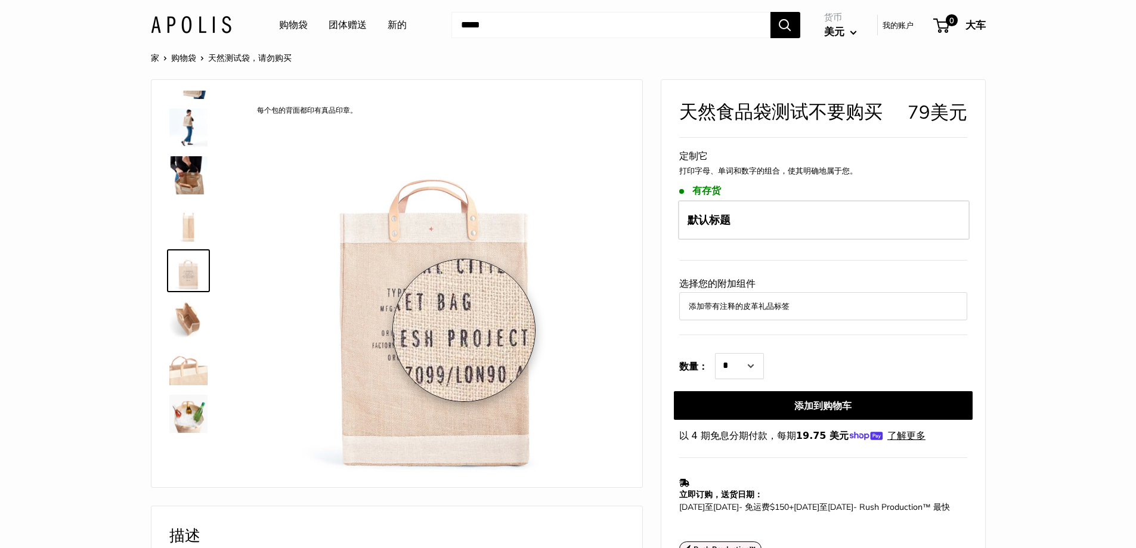
click at [464, 330] on img at bounding box center [435, 287] width 378 height 378
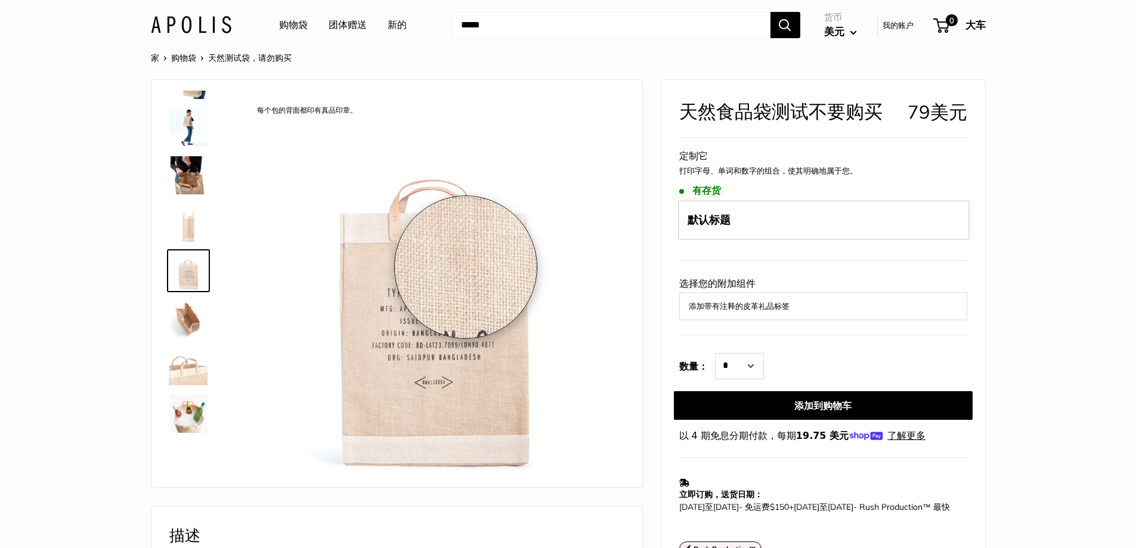
click at [466, 267] on img at bounding box center [435, 287] width 378 height 378
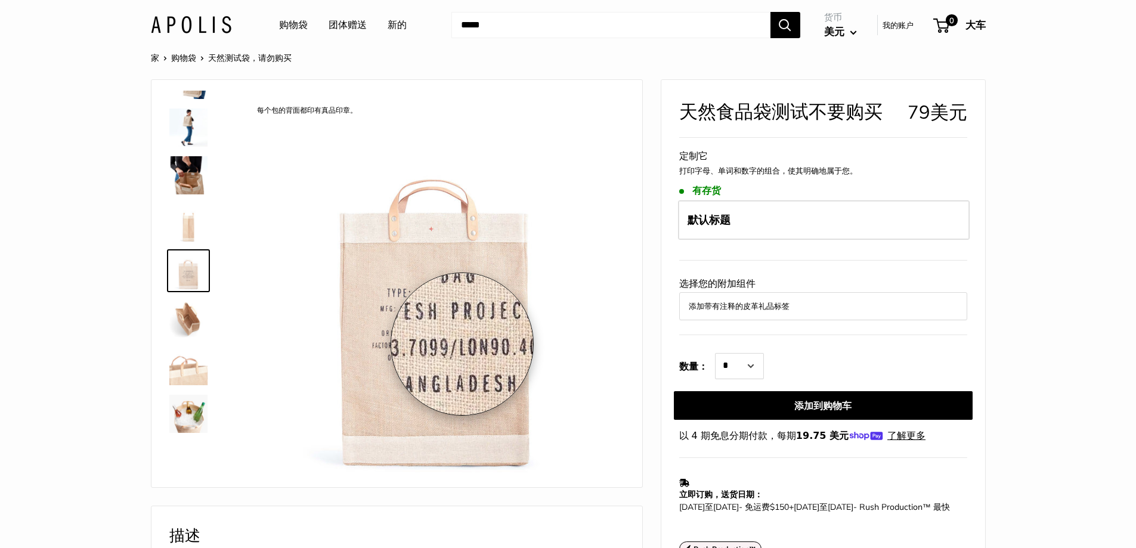
click at [462, 344] on img at bounding box center [435, 287] width 378 height 378
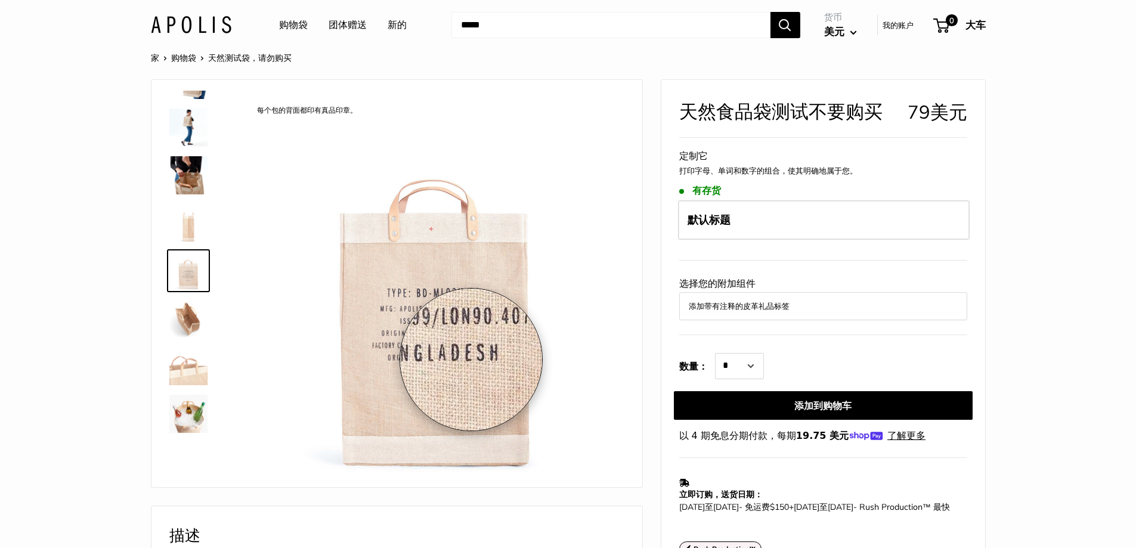
drag, startPoint x: 471, startPoint y: 360, endPoint x: 249, endPoint y: 360, distance: 222.5
click at [249, 360] on img at bounding box center [435, 287] width 378 height 378
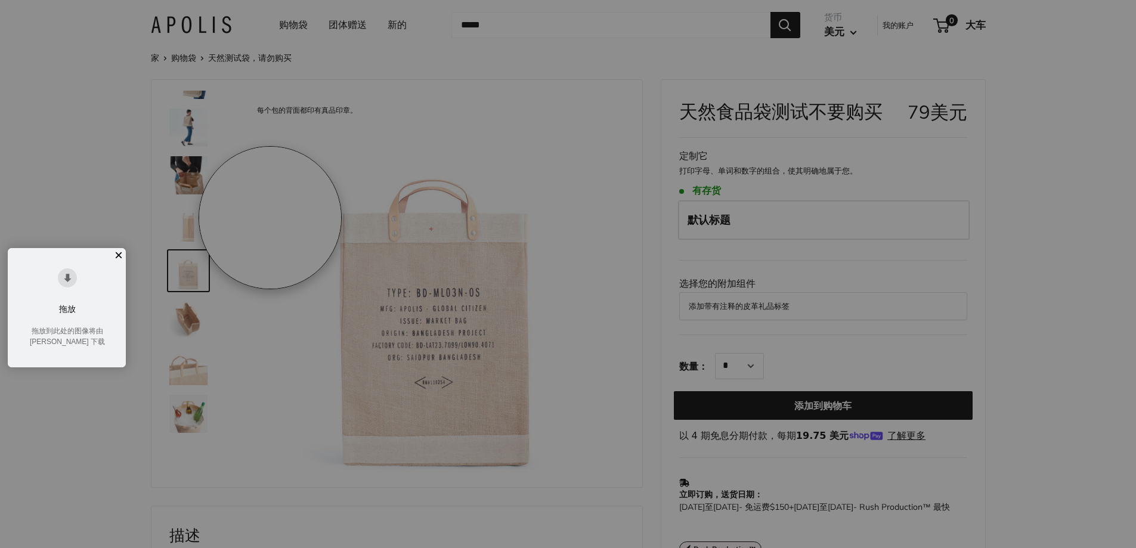
click at [118, 37] on header "购物袋 团体赠送 新的 需要幫助嗎？ 发短信给我们： 20919 [EMAIL_ADDRESS][DOMAIN_NAME] 跟着我们 Facebook 叽叽喳…" at bounding box center [568, 25] width 1136 height 50
drag, startPoint x: 1080, startPoint y: 201, endPoint x: 994, endPoint y: 235, distance: 92.4
click at [1074, 205] on section "家 购物袋 天然测试袋，请勿购买 使用自定义印刷的文本使其成为您自己的。 配有易握手柄，可随身携带。" at bounding box center [568, 528] width 1136 height 957
drag, startPoint x: 120, startPoint y: 256, endPoint x: 115, endPoint y: 258, distance: 6.2
click at [117, 258] on font "×" at bounding box center [119, 255] width 8 height 16
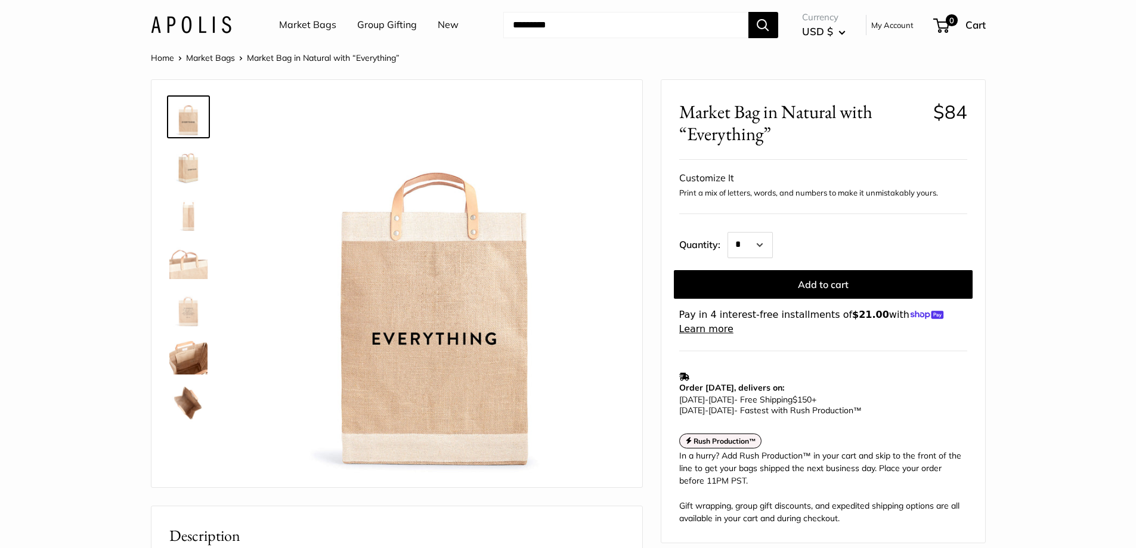
click at [190, 357] on img at bounding box center [188, 355] width 38 height 38
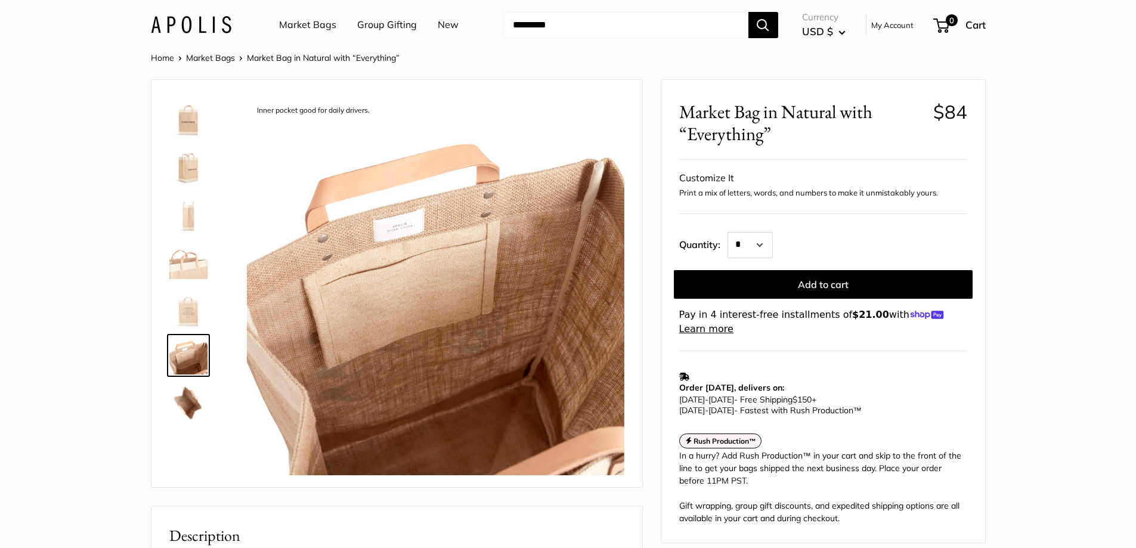
click at [178, 404] on img at bounding box center [188, 403] width 38 height 38
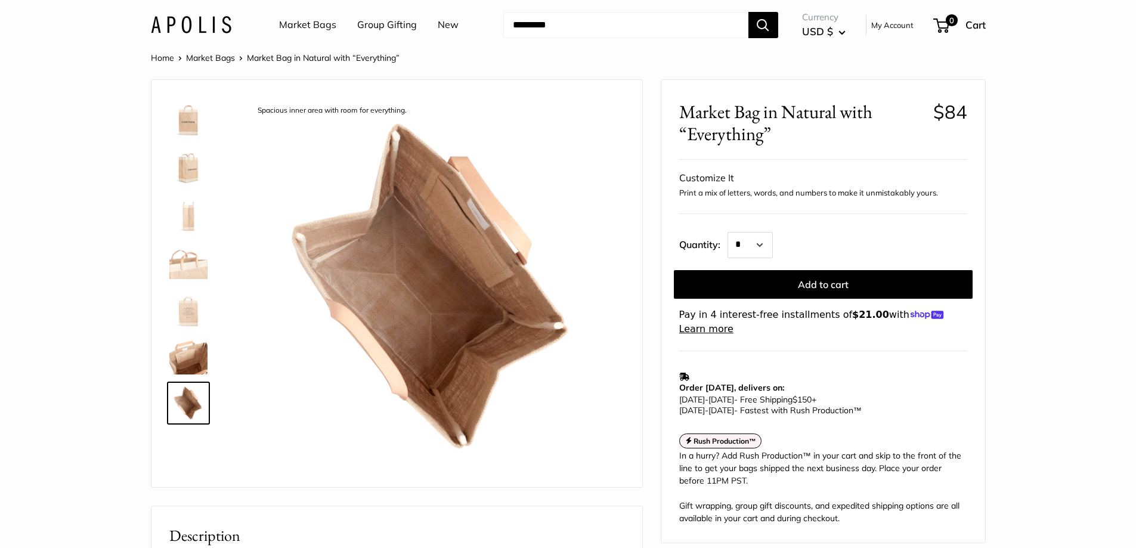
click at [194, 216] on img at bounding box center [188, 212] width 38 height 38
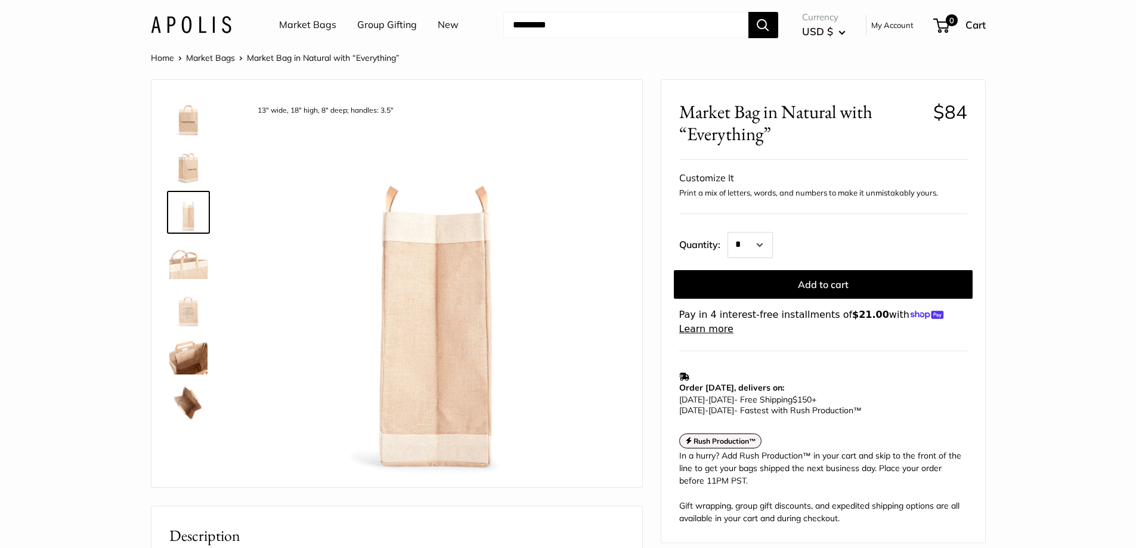
click at [165, 183] on div at bounding box center [193, 260] width 57 height 339
click at [177, 160] on img at bounding box center [188, 165] width 38 height 38
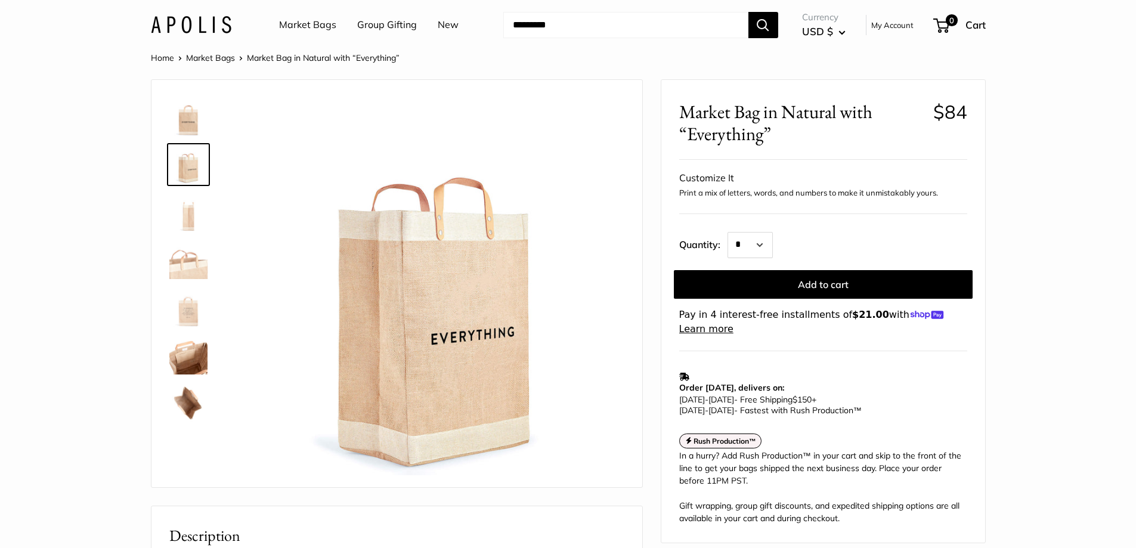
click at [180, 123] on img at bounding box center [188, 117] width 38 height 38
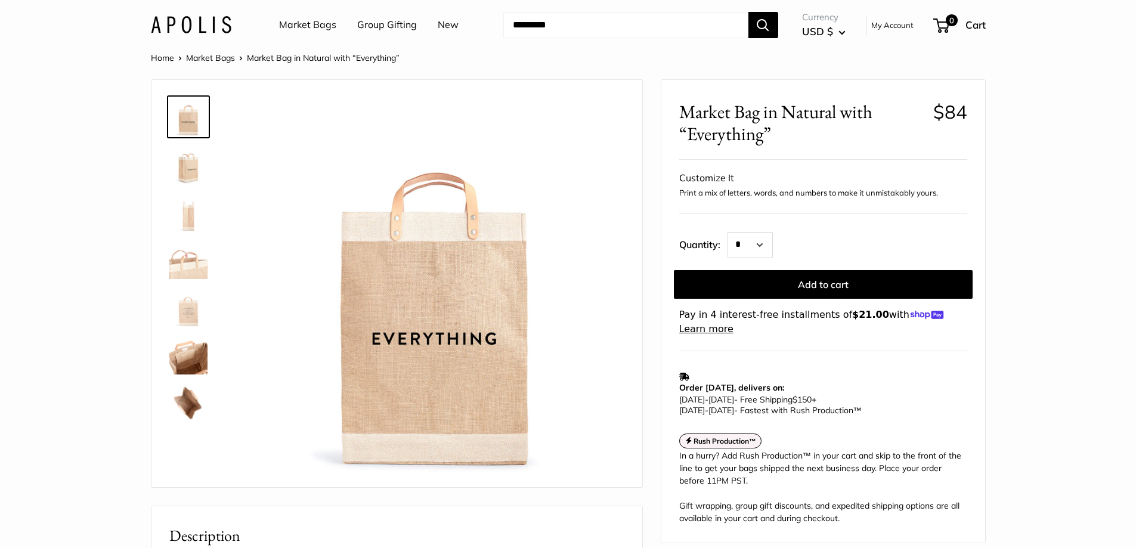
click at [180, 215] on img at bounding box center [188, 212] width 38 height 38
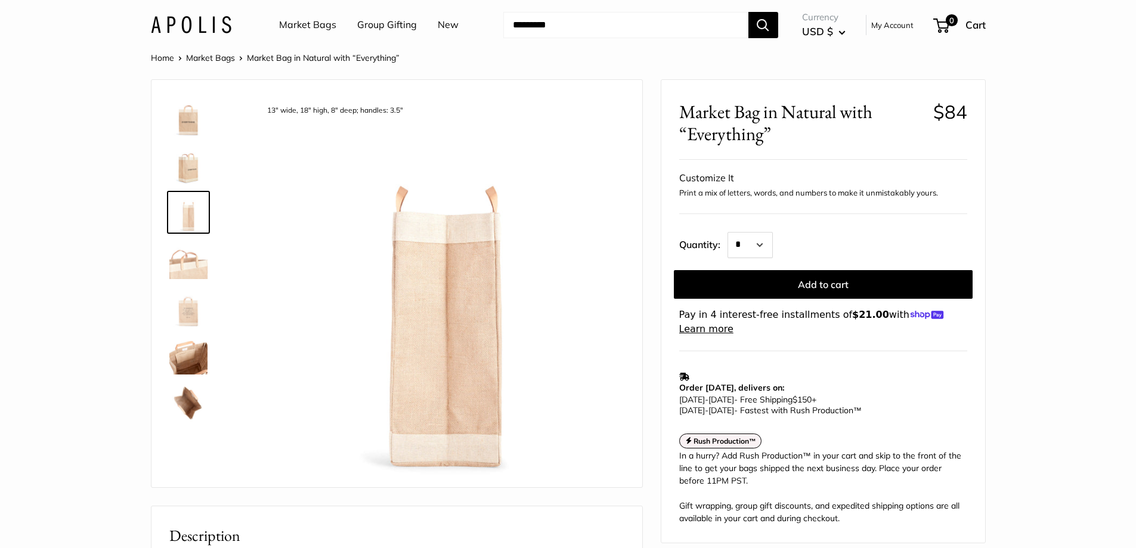
click at [173, 259] on img at bounding box center [188, 260] width 38 height 38
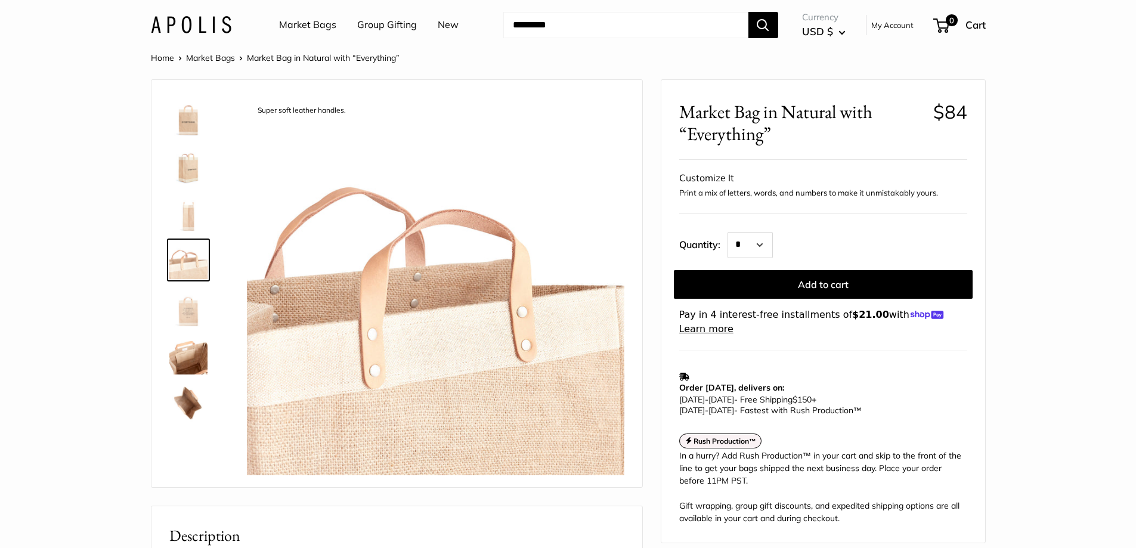
click at [180, 322] on img at bounding box center [188, 308] width 38 height 38
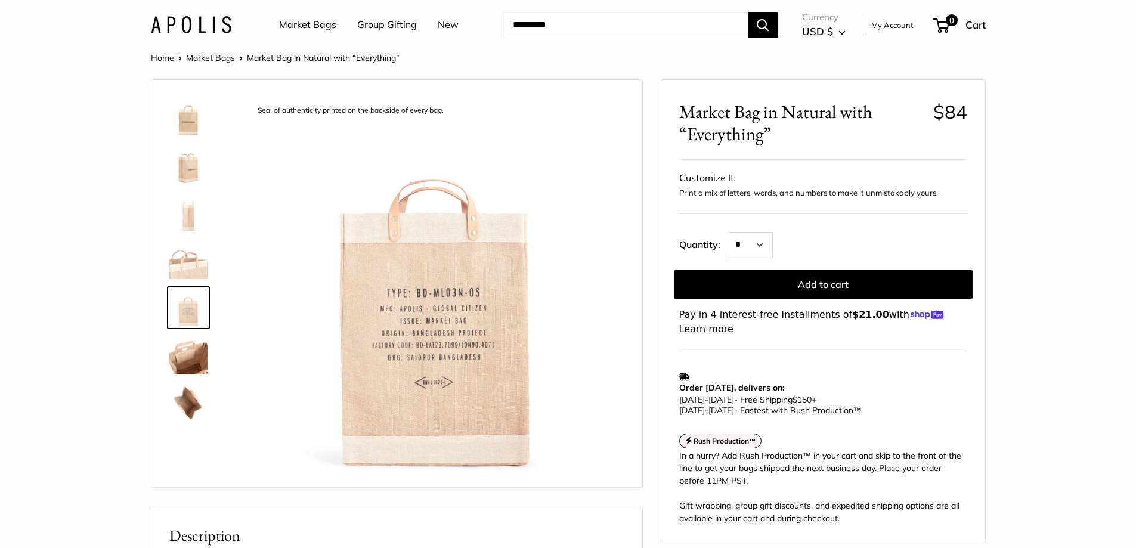
click at [183, 119] on img at bounding box center [188, 117] width 38 height 38
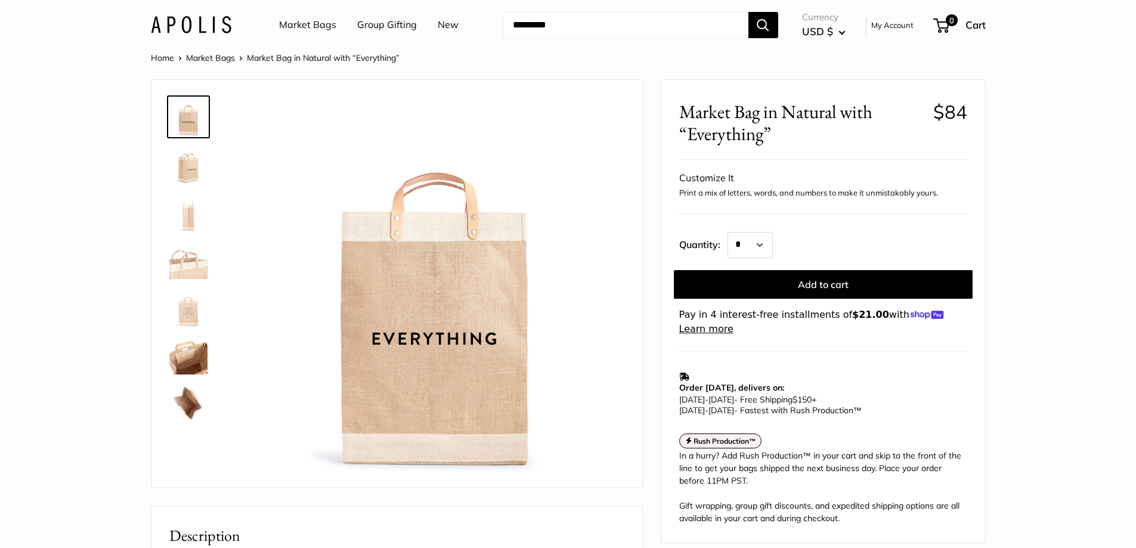
click at [190, 178] on img at bounding box center [188, 165] width 38 height 38
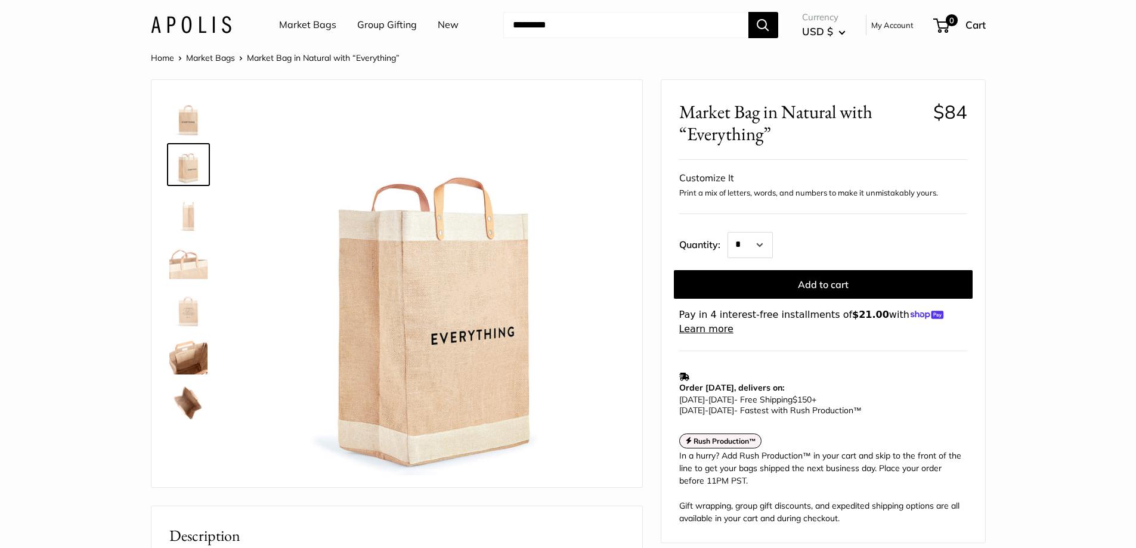
click at [197, 234] on div at bounding box center [193, 260] width 57 height 339
click at [187, 222] on img at bounding box center [188, 212] width 38 height 38
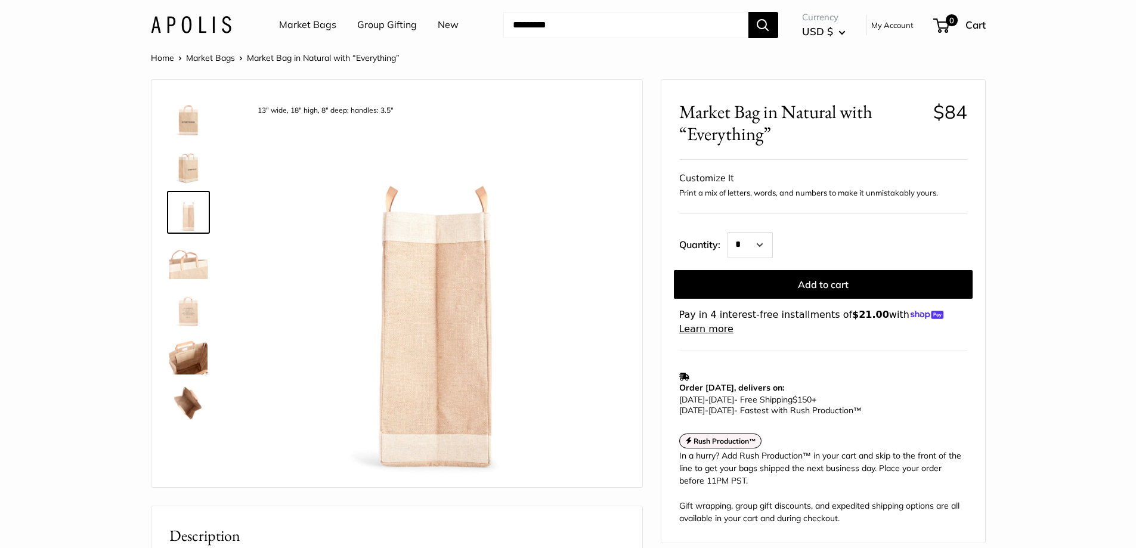
click at [199, 269] on img at bounding box center [188, 260] width 38 height 38
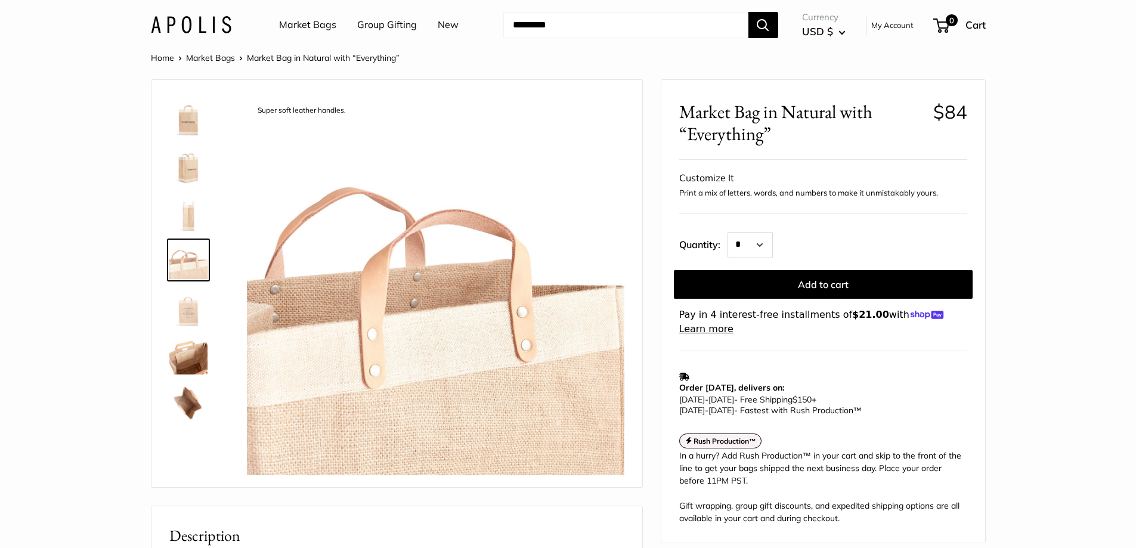
click at [201, 301] on img at bounding box center [188, 308] width 38 height 38
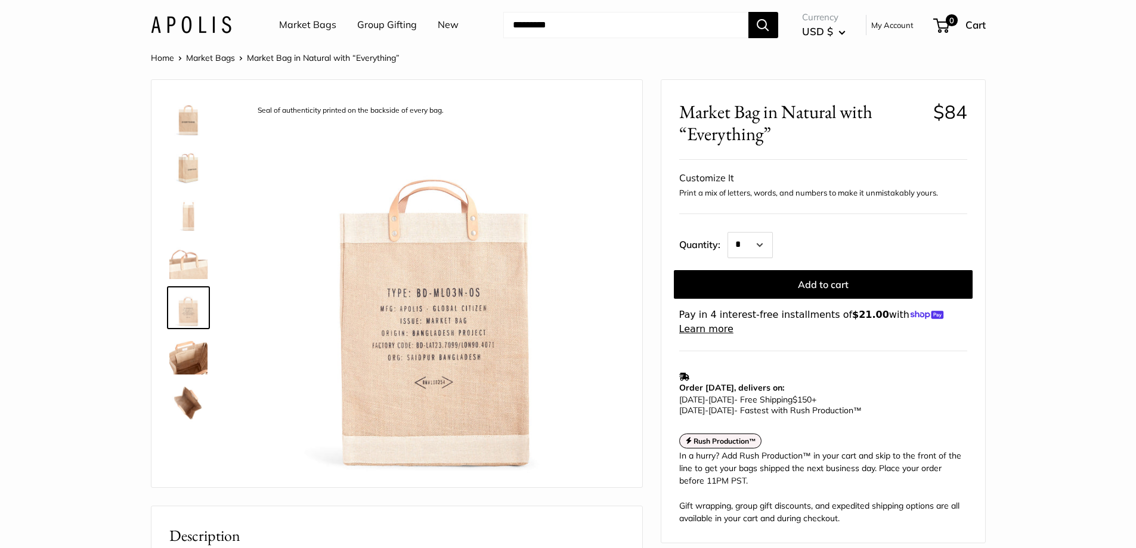
click at [203, 333] on div at bounding box center [193, 260] width 57 height 339
click at [197, 360] on img at bounding box center [188, 355] width 38 height 38
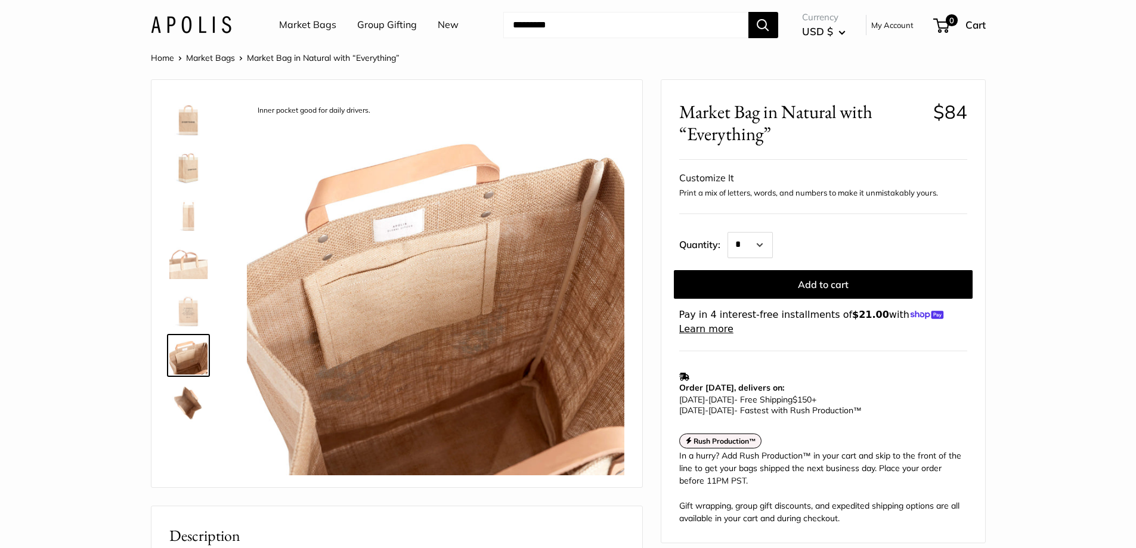
click at [193, 310] on img at bounding box center [188, 308] width 38 height 38
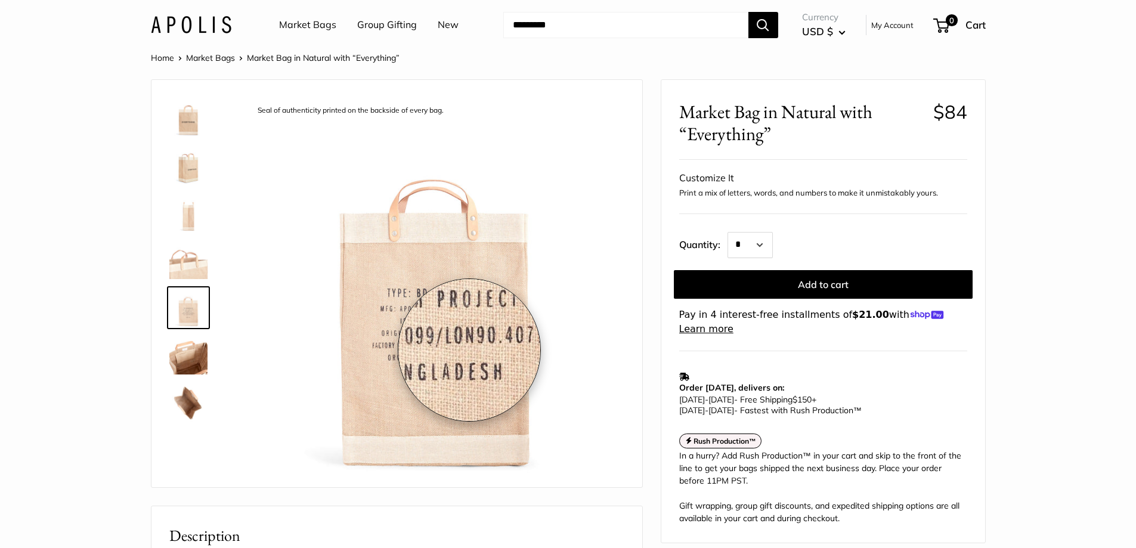
click at [469, 350] on img at bounding box center [436, 287] width 378 height 378
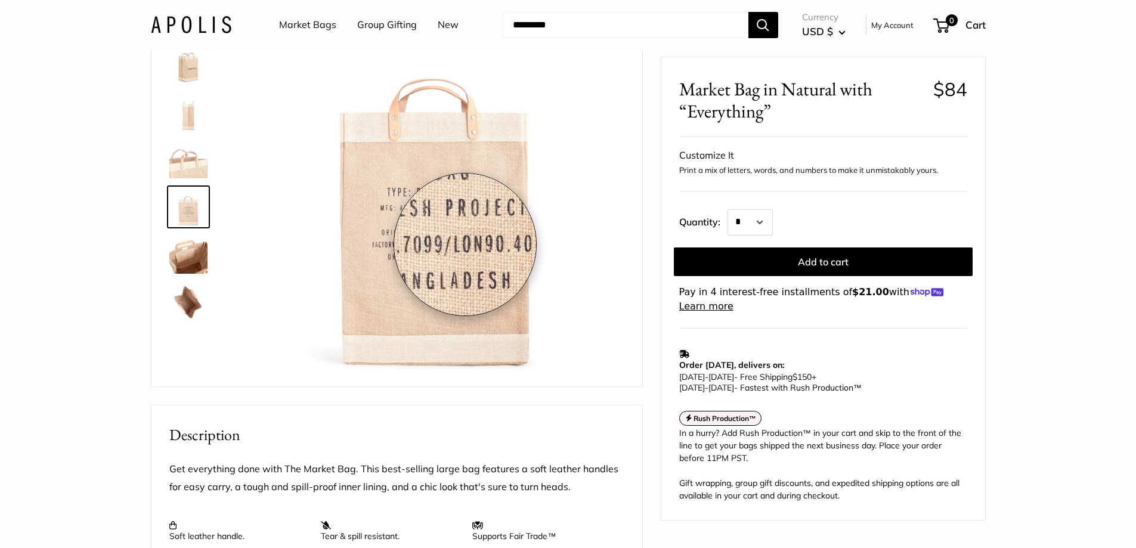
click at [465, 245] on img at bounding box center [436, 186] width 378 height 378
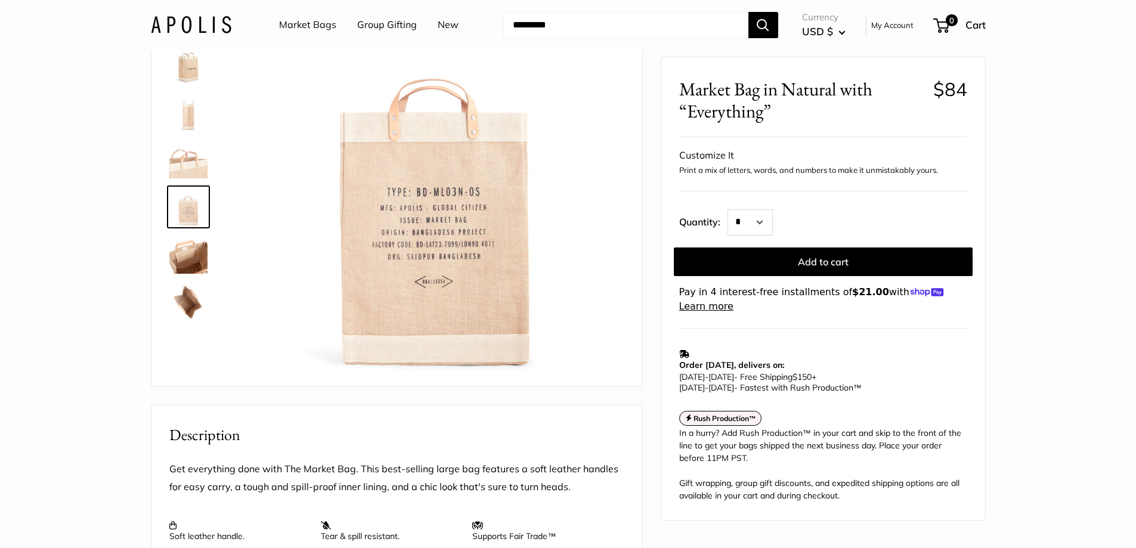
click at [324, 26] on ul "Market Bags Group Gifting New" at bounding box center [379, 25] width 200 height 38
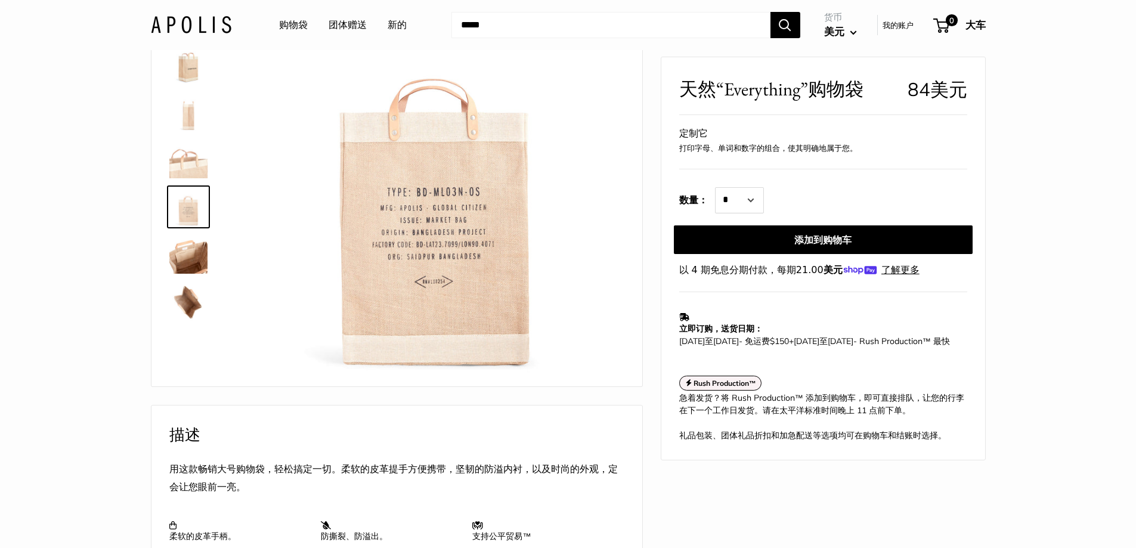
click at [296, 20] on font "购物袋" at bounding box center [293, 24] width 29 height 12
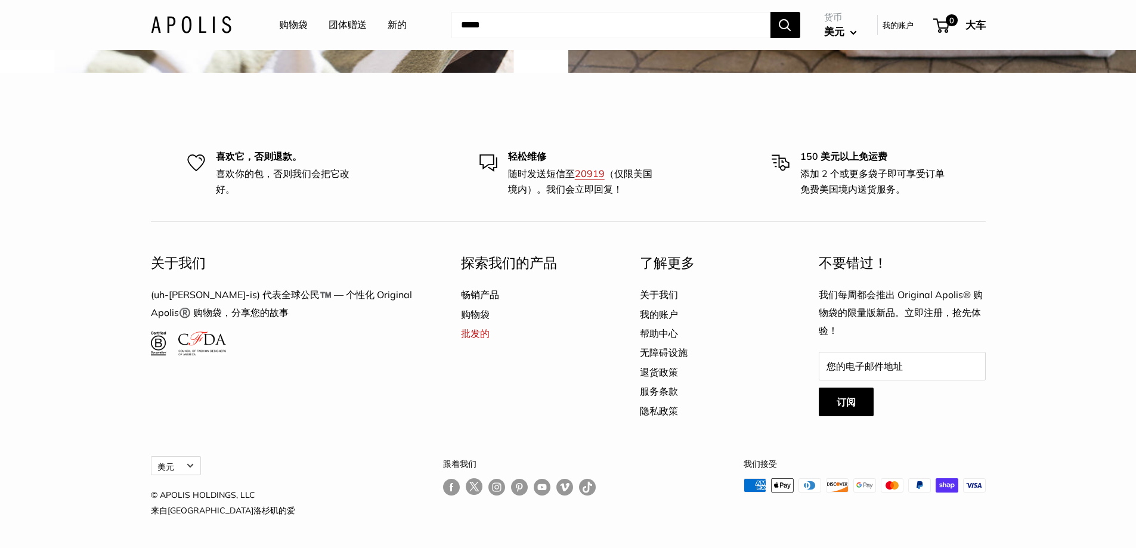
scroll to position [3076, 0]
